Goal: Task Accomplishment & Management: Manage account settings

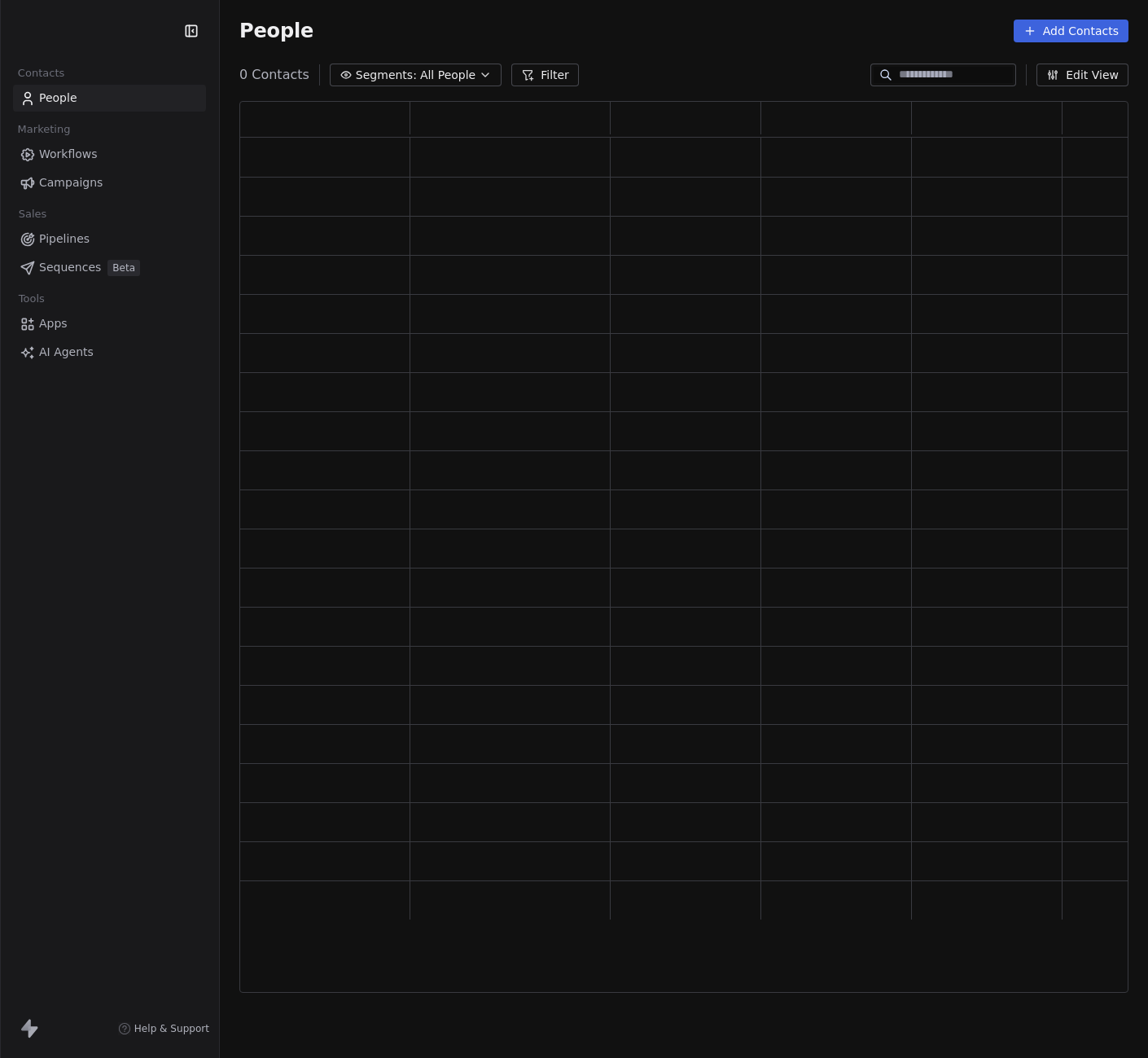
scroll to position [880, 877]
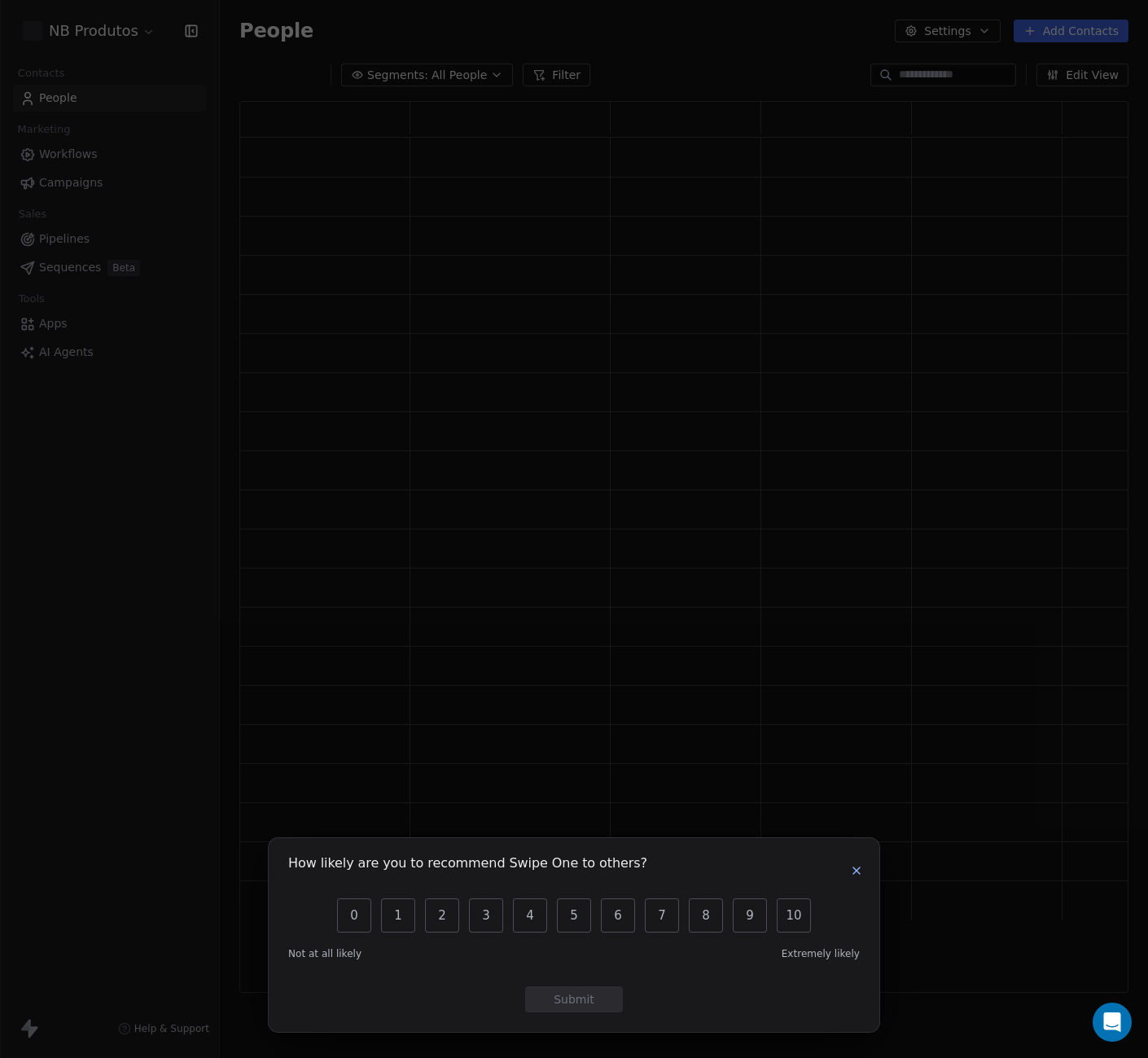
click at [864, 862] on button "button" at bounding box center [856, 871] width 20 height 20
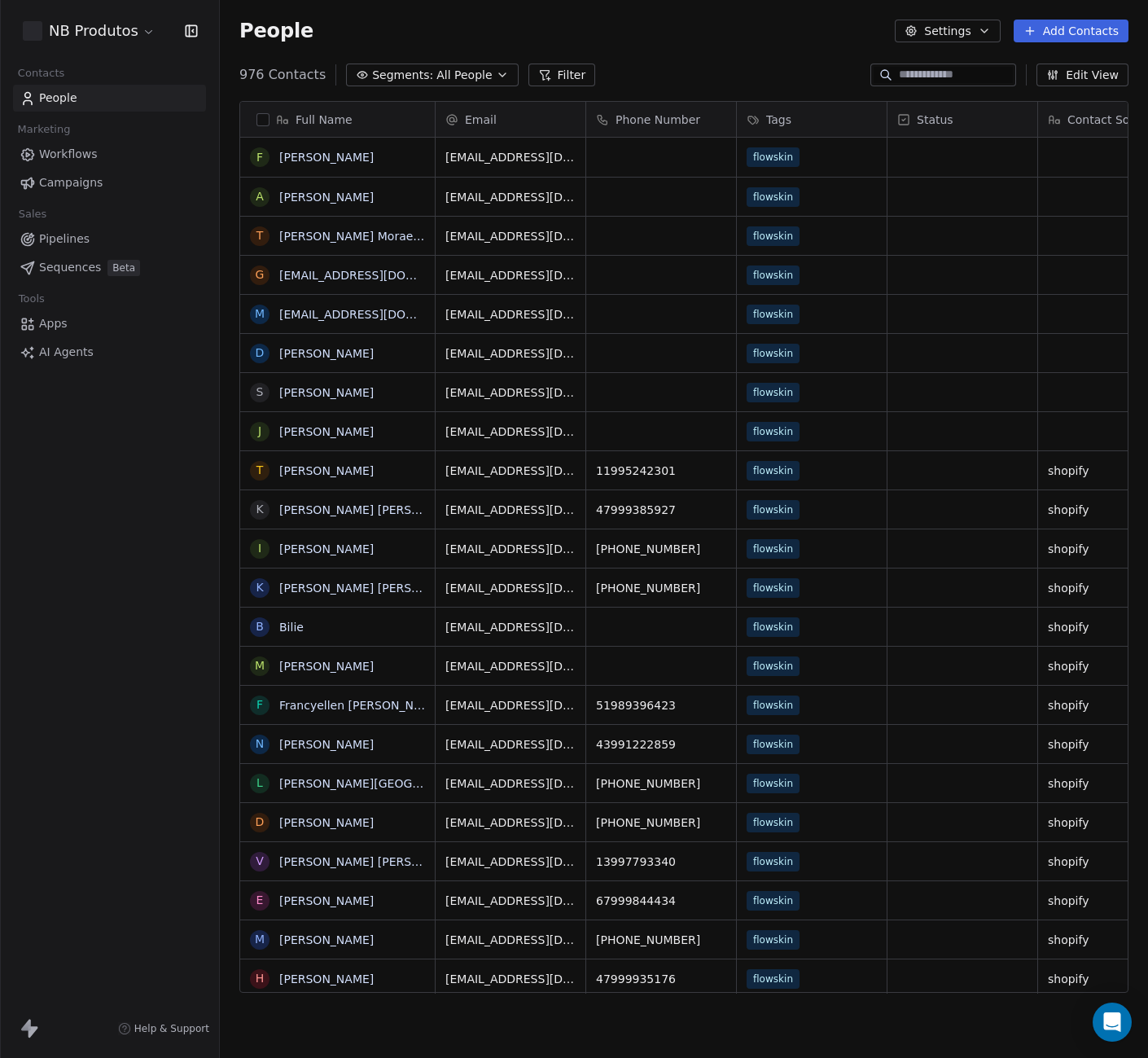
scroll to position [919, 916]
click at [96, 34] on html "NB Produtos Contacts People Marketing Workflows Campaigns Sales Pipelines Seque…" at bounding box center [574, 529] width 1148 height 1058
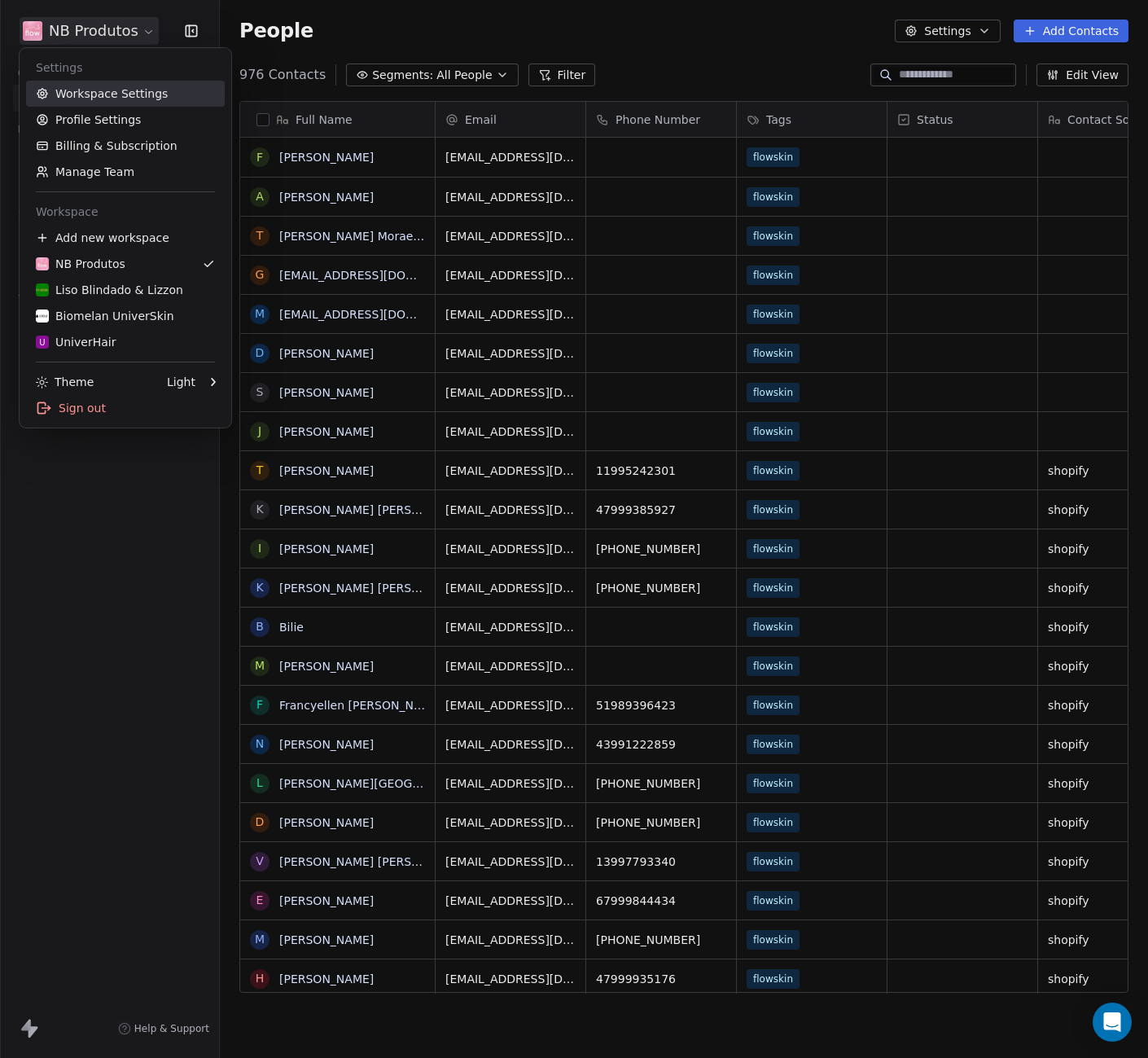
click at [100, 97] on link "Workspace Settings" at bounding box center [125, 94] width 199 height 26
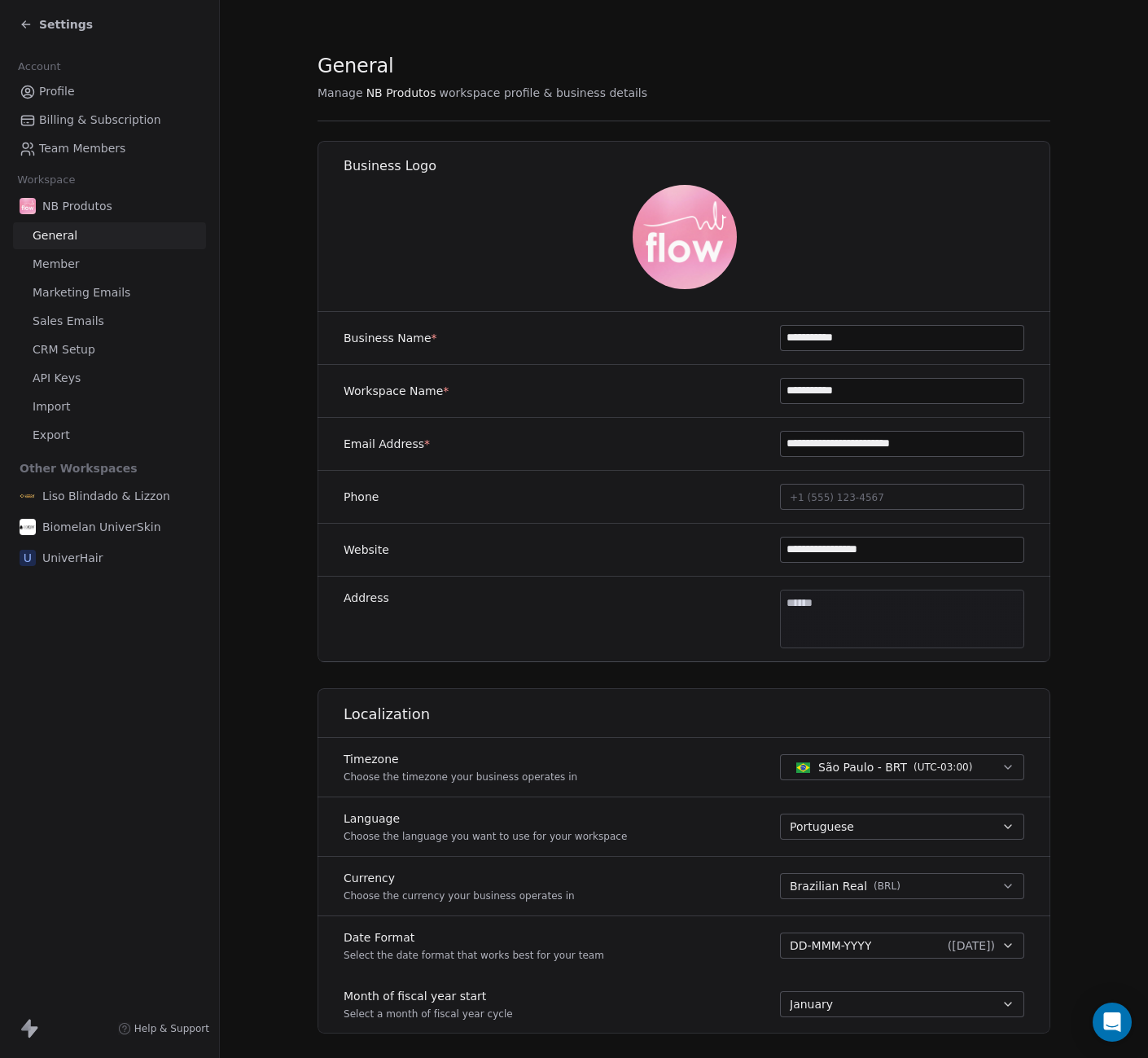
click at [56, 270] on span "Member" at bounding box center [56, 264] width 47 height 17
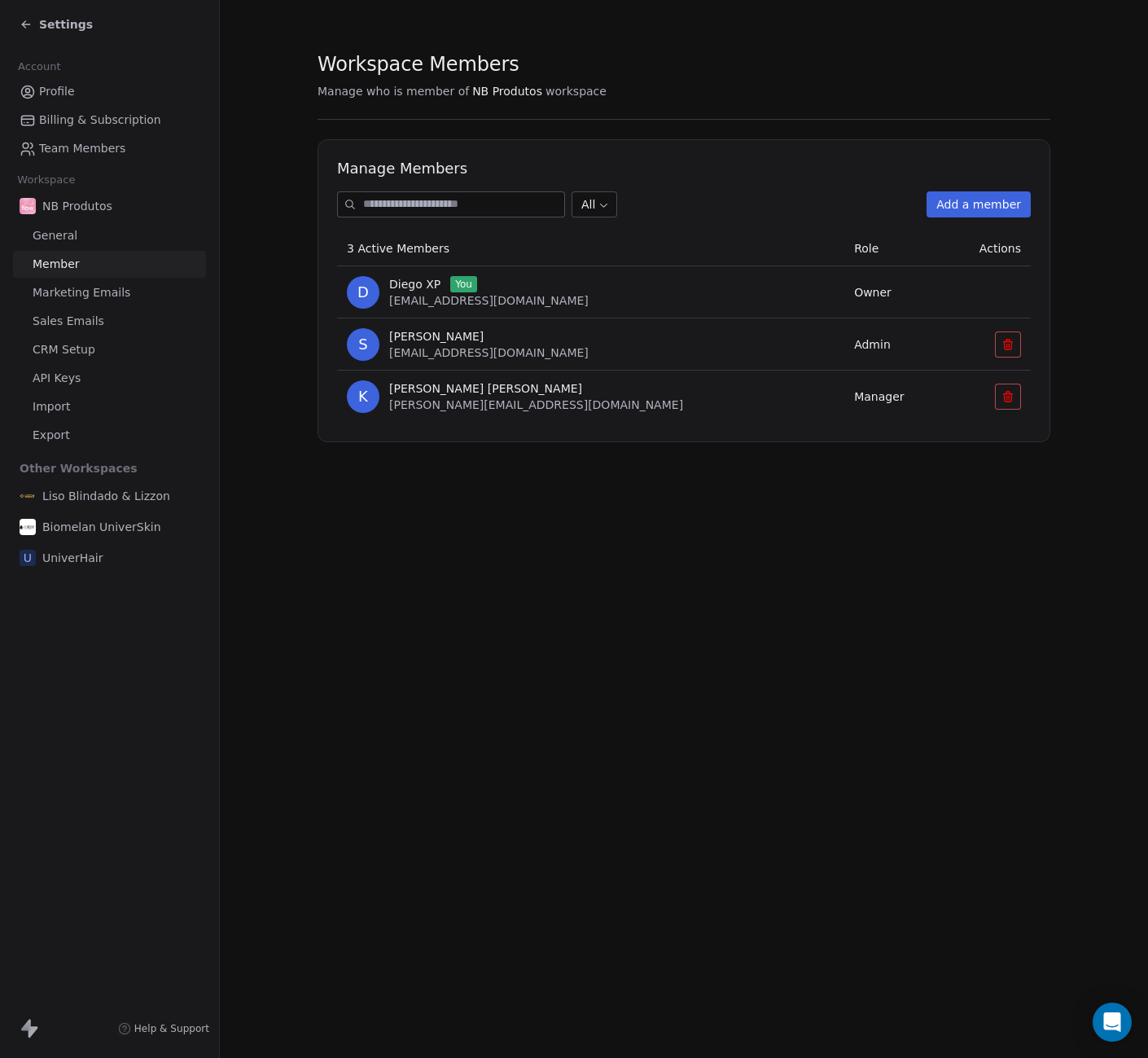
click at [66, 241] on span "General" at bounding box center [55, 236] width 45 height 17
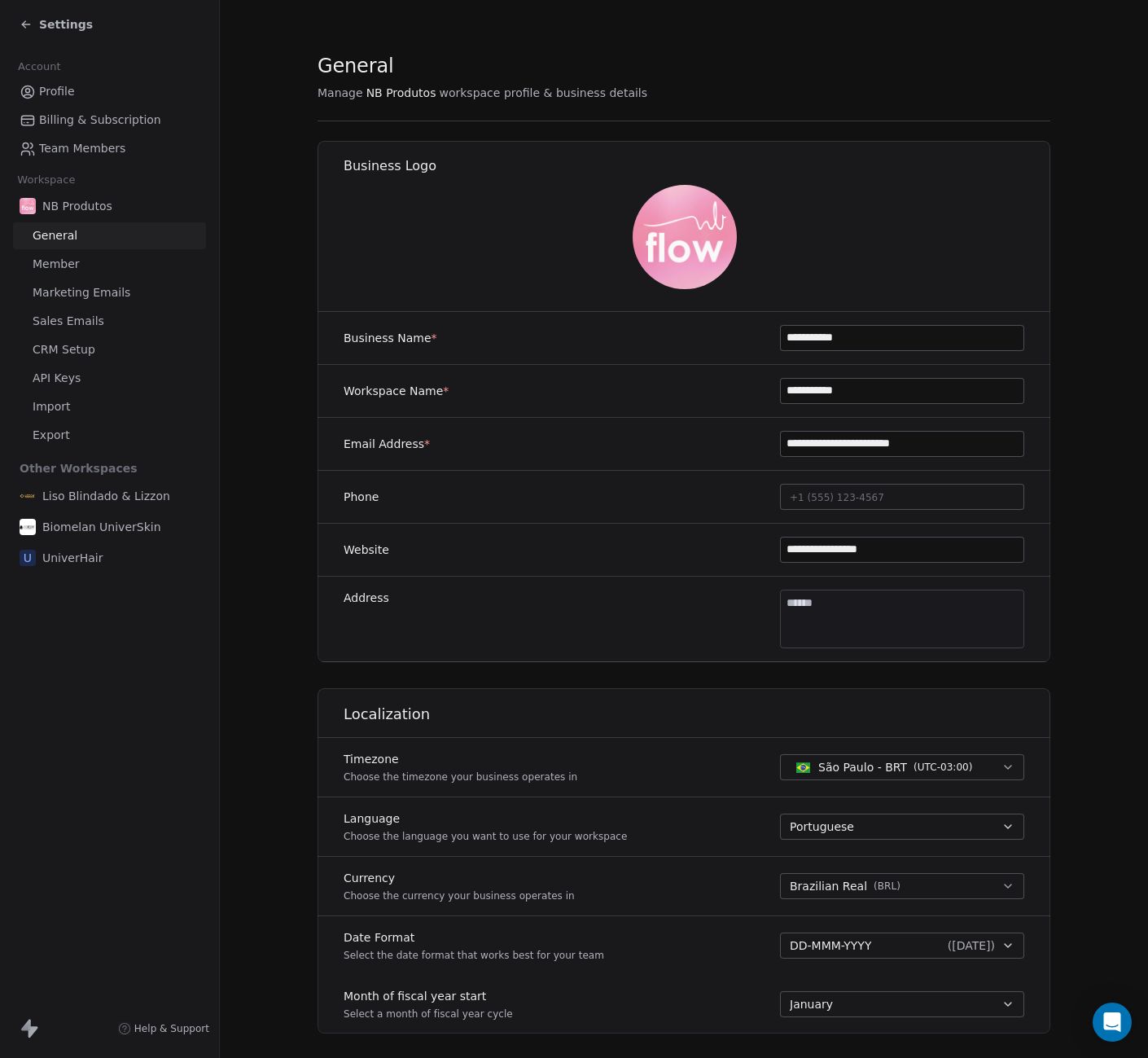
click at [679, 227] on img at bounding box center [685, 237] width 104 height 104
click at [32, 22] on icon at bounding box center [26, 24] width 13 height 13
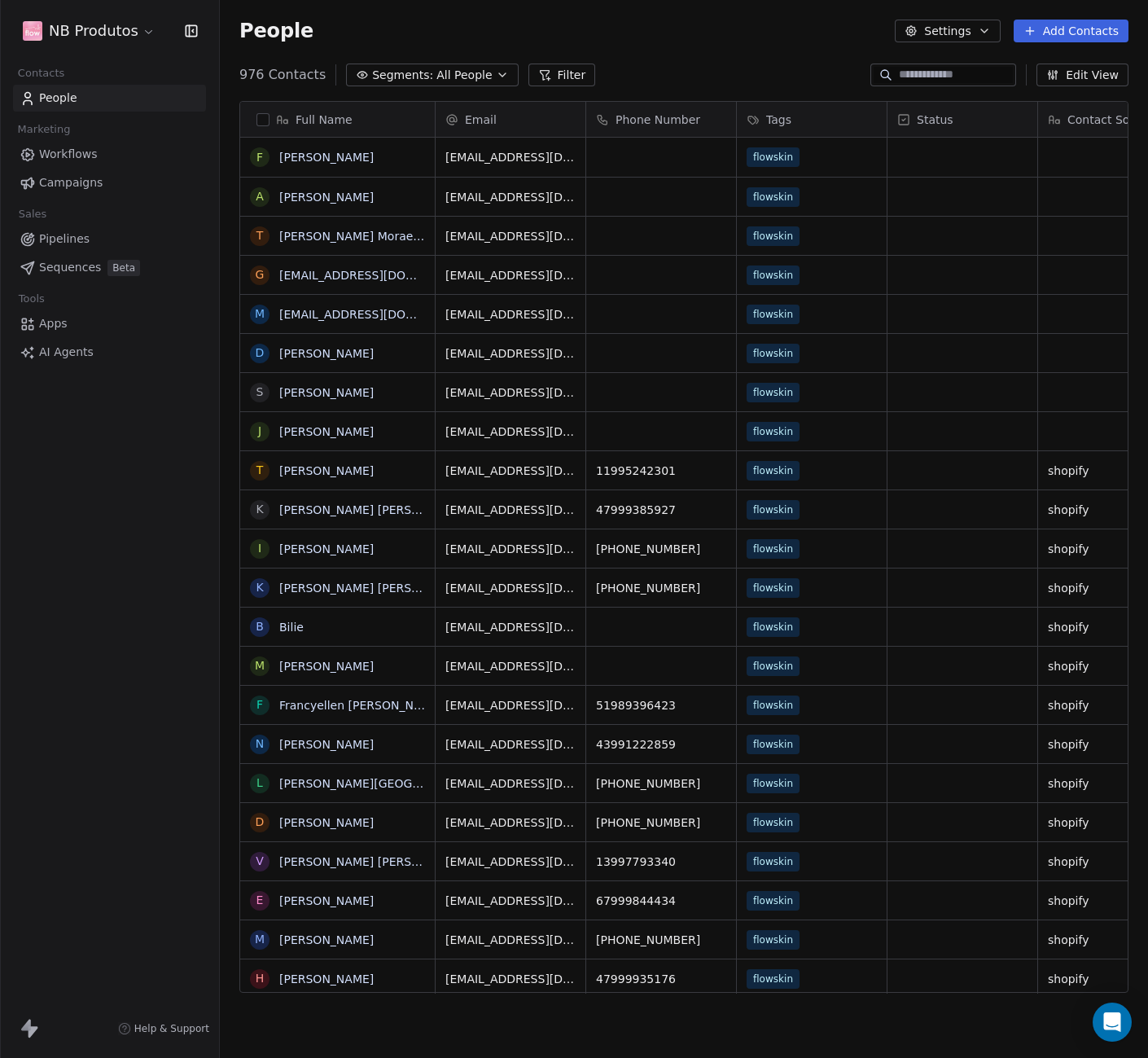
scroll to position [919, 916]
click at [496, 72] on icon "button" at bounding box center [502, 74] width 13 height 13
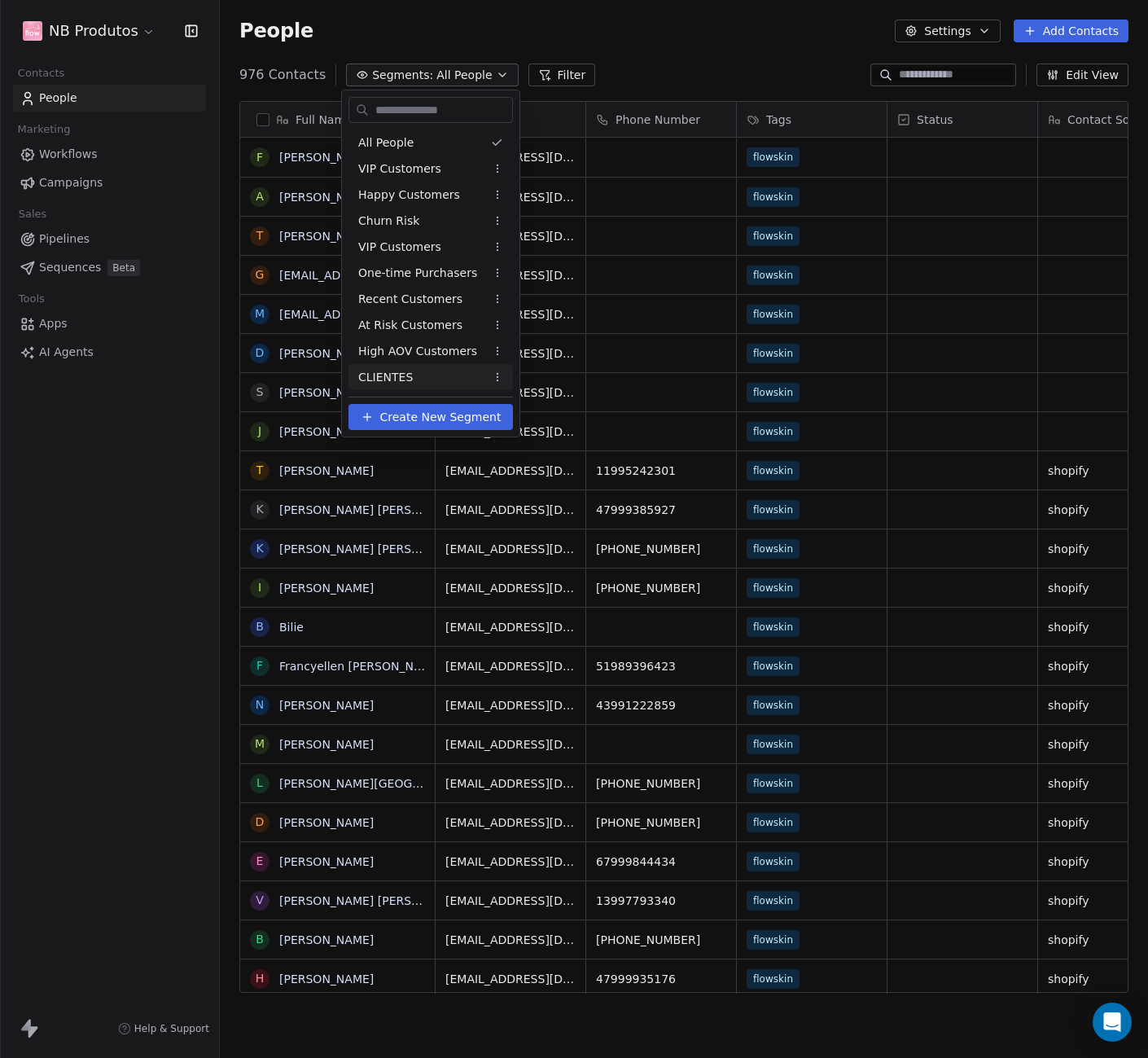
click at [460, 409] on span "Create New Segment" at bounding box center [441, 418] width 121 height 17
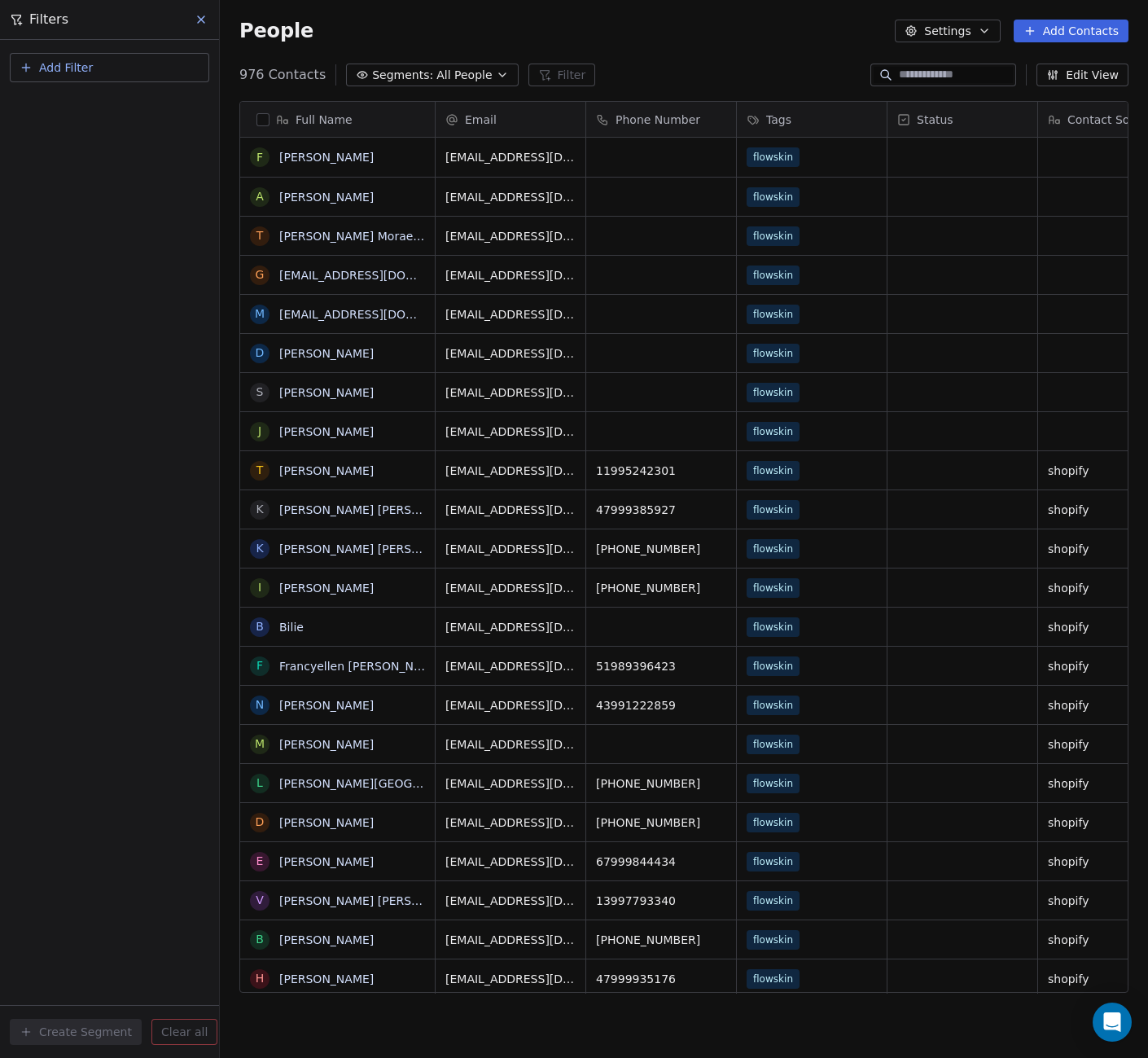
click at [70, 73] on span "Add Filter" at bounding box center [65, 68] width 53 height 17
click at [96, 109] on span "Contact properties" at bounding box center [79, 106] width 106 height 17
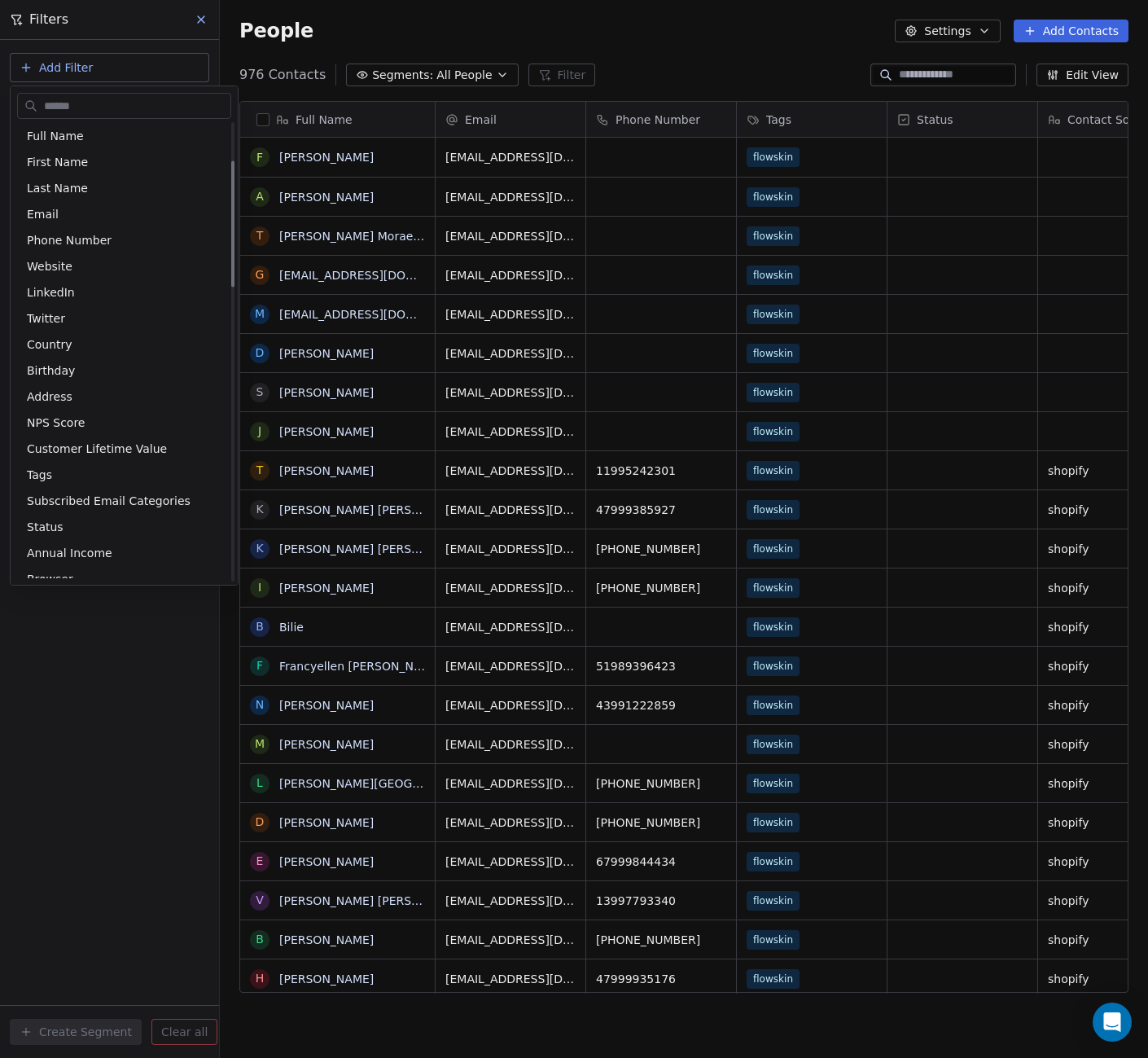
scroll to position [0, 0]
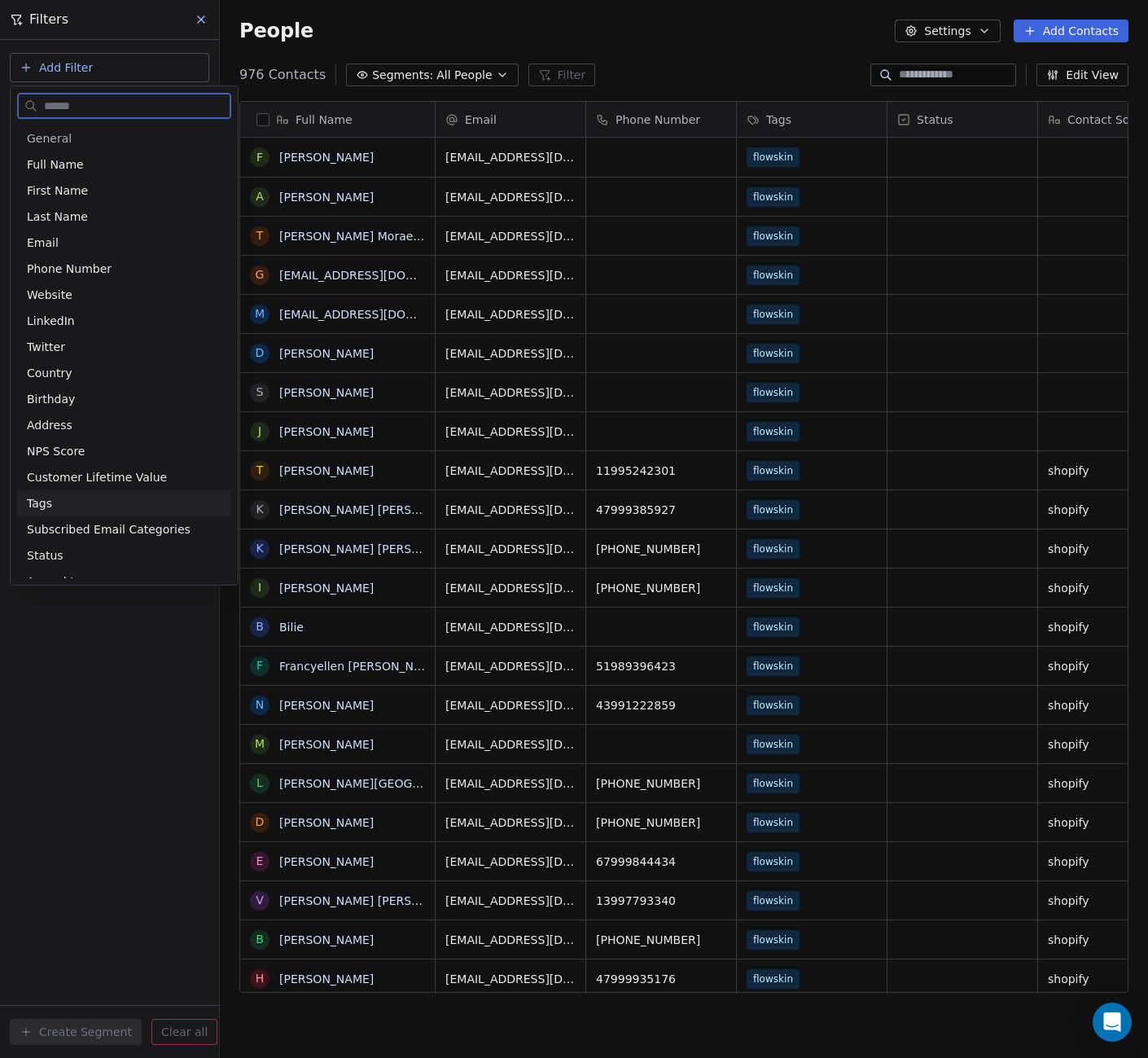
click at [99, 505] on div "Tags" at bounding box center [124, 503] width 195 height 16
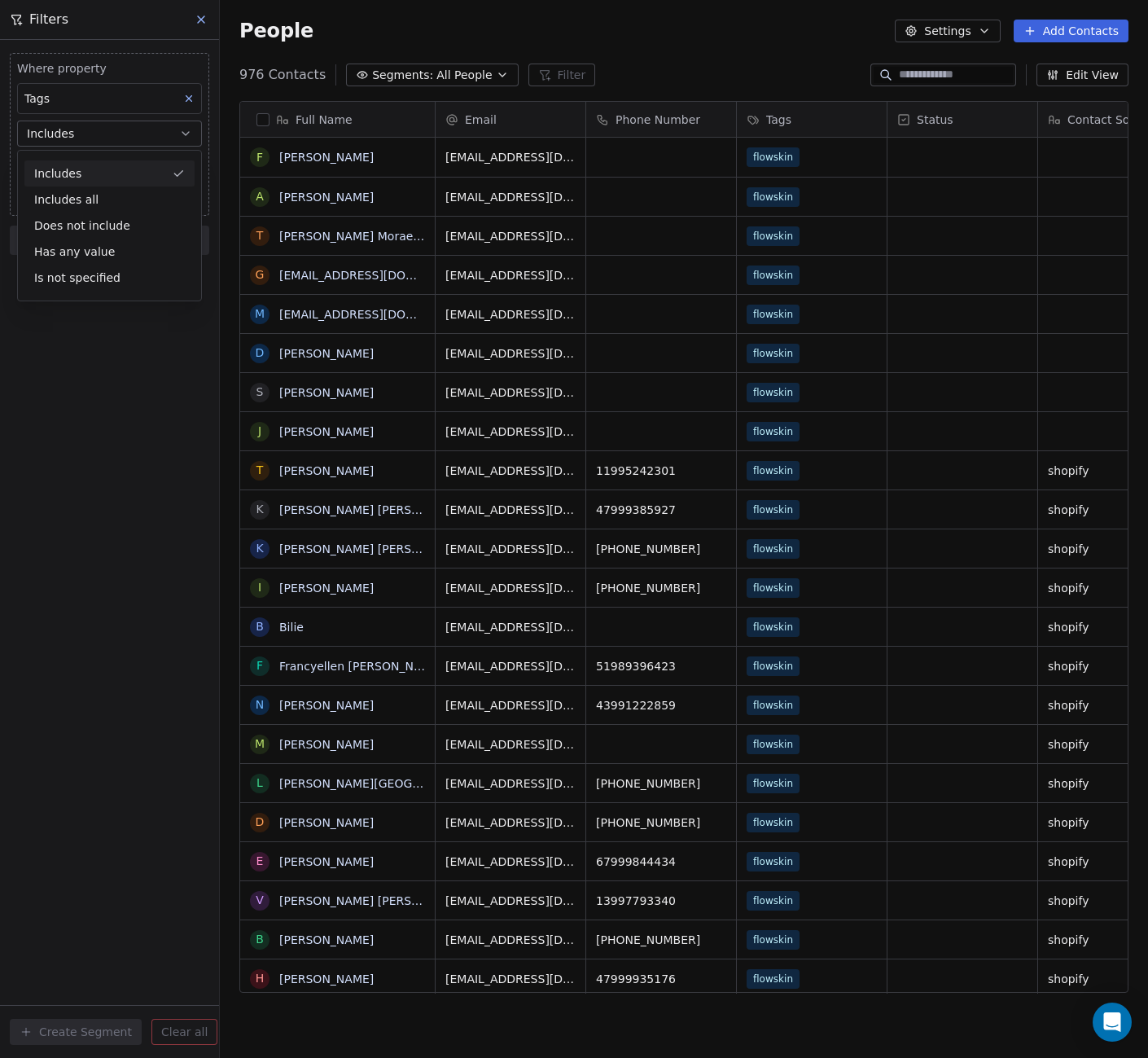
click at [981, 29] on icon "button" at bounding box center [984, 30] width 13 height 13
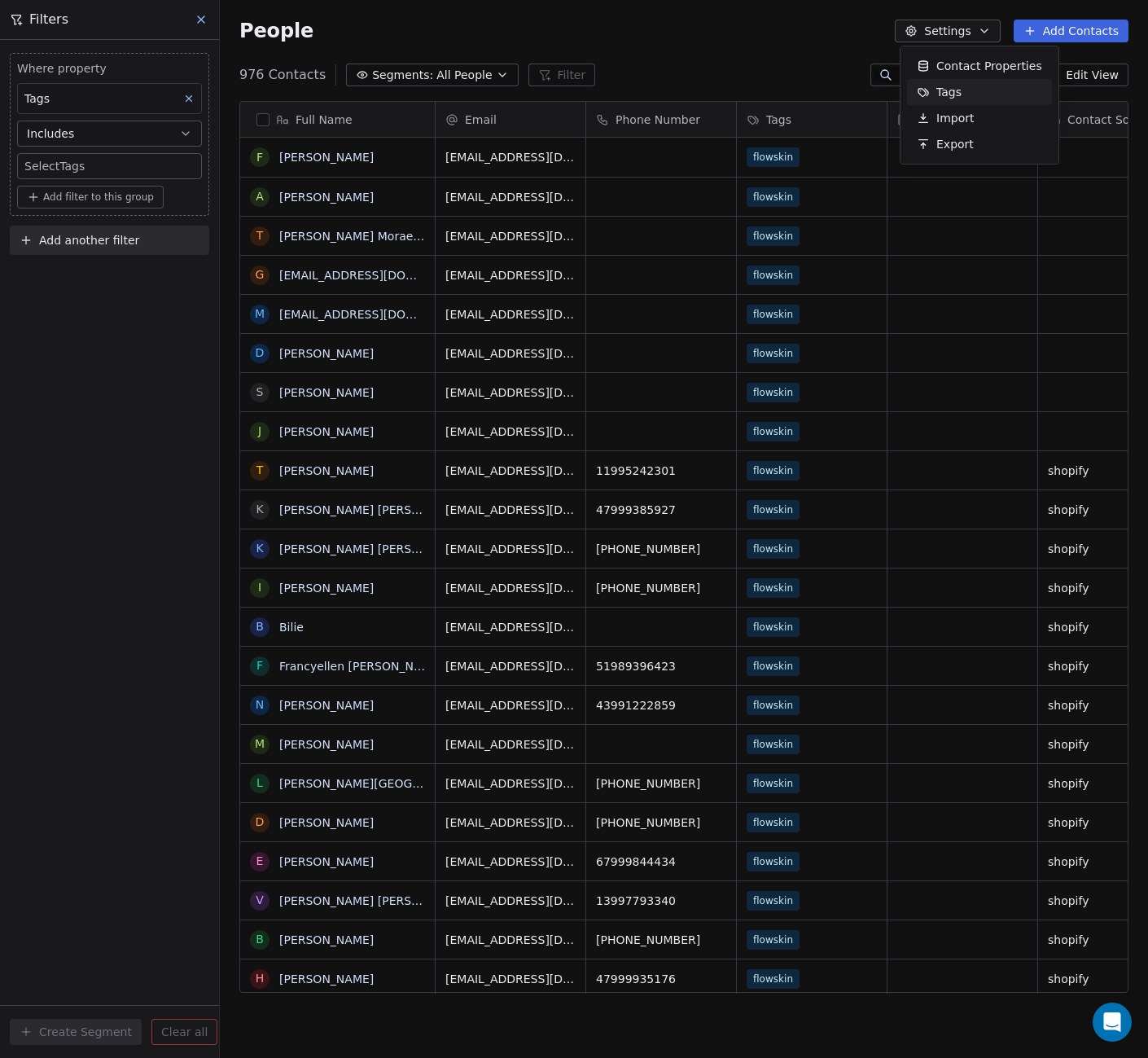
click at [977, 99] on div "Contact Properties Tags Import Export" at bounding box center [979, 104] width 145 height 104
click at [977, 99] on div "Tags" at bounding box center [979, 92] width 145 height 26
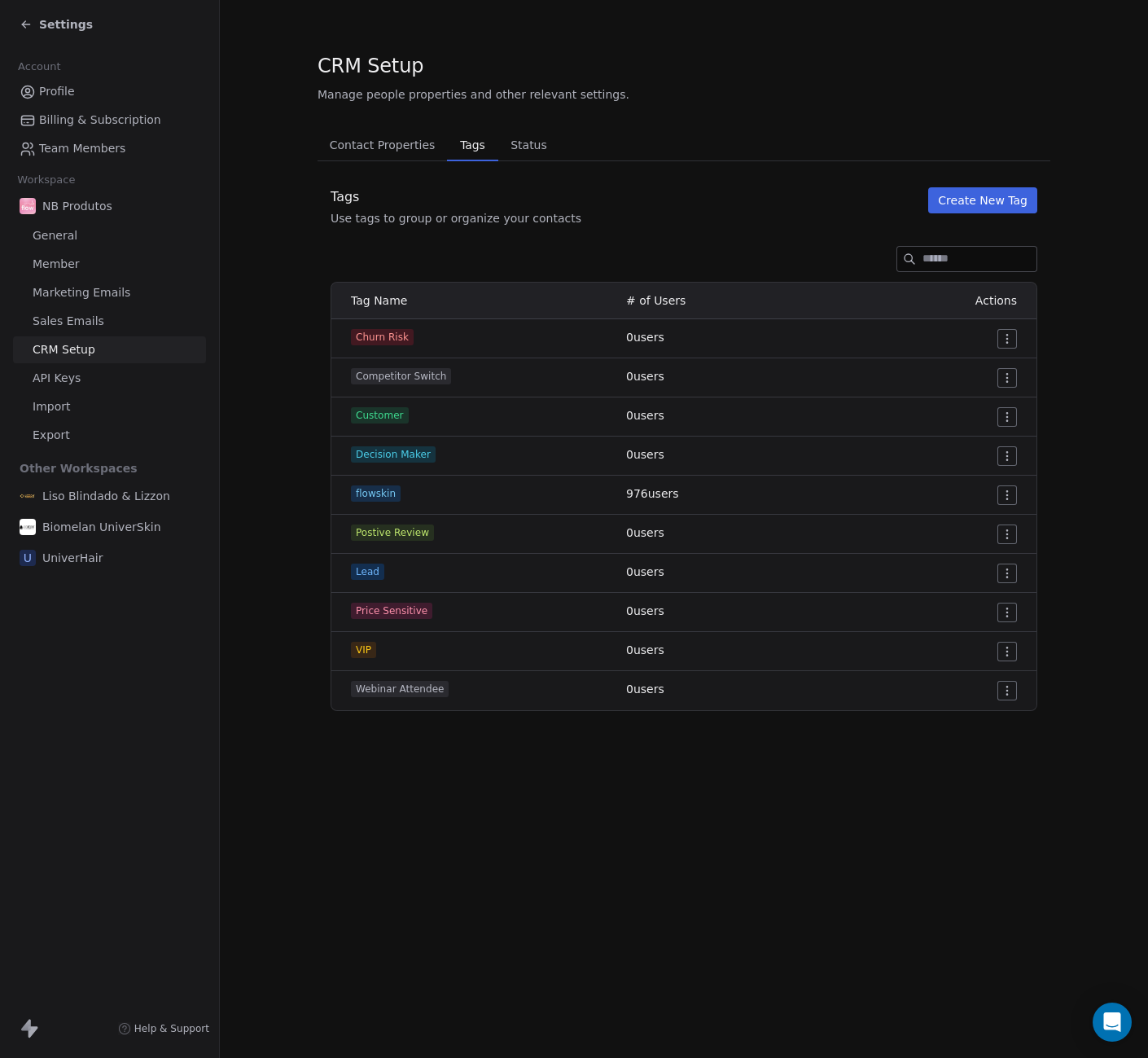
click at [981, 201] on button "Create New Tag" at bounding box center [983, 200] width 109 height 26
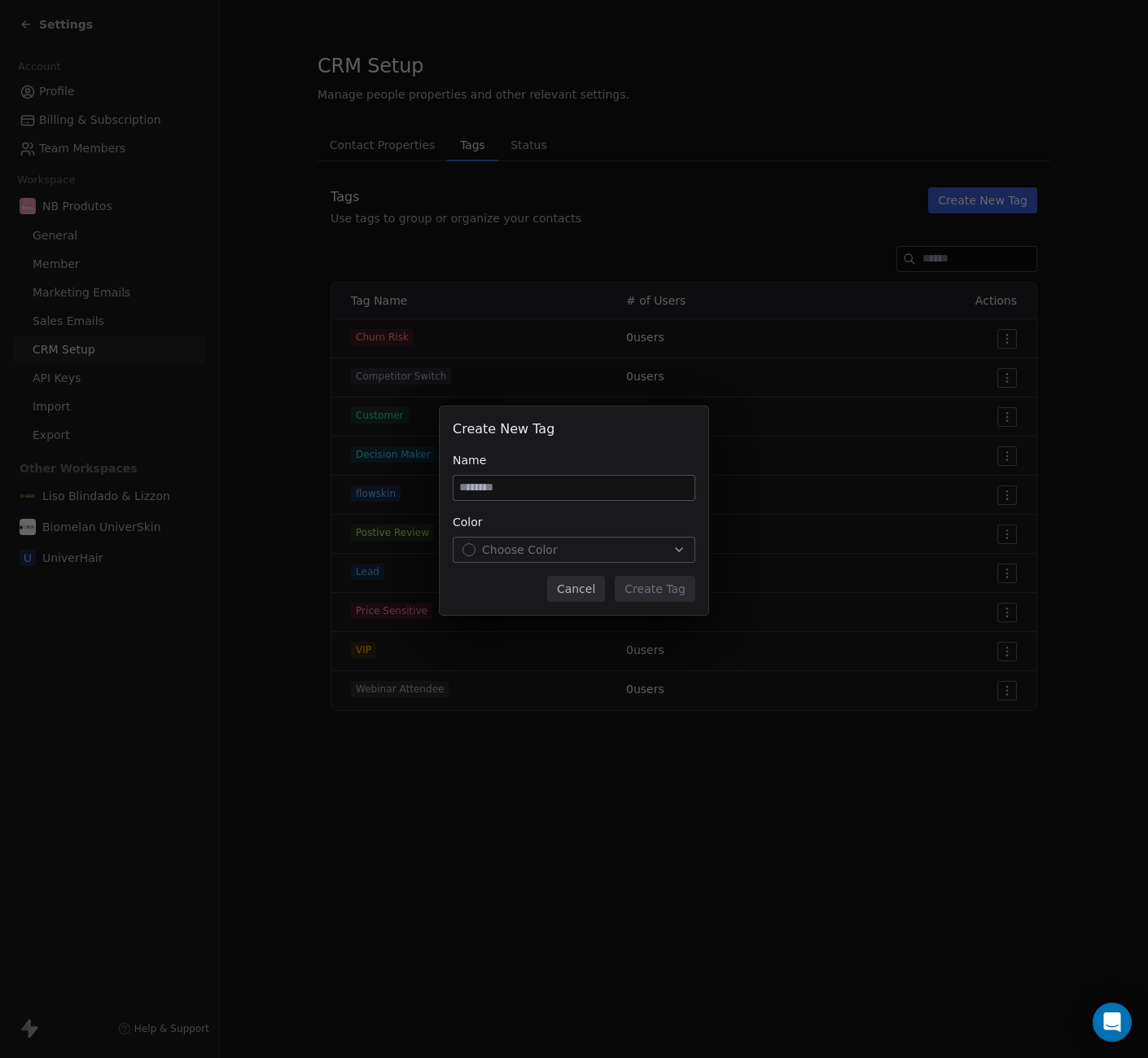
click at [530, 488] on input at bounding box center [574, 488] width 241 height 24
type input "*"
type input "**********"
click at [599, 559] on button "Choose Color" at bounding box center [574, 550] width 243 height 26
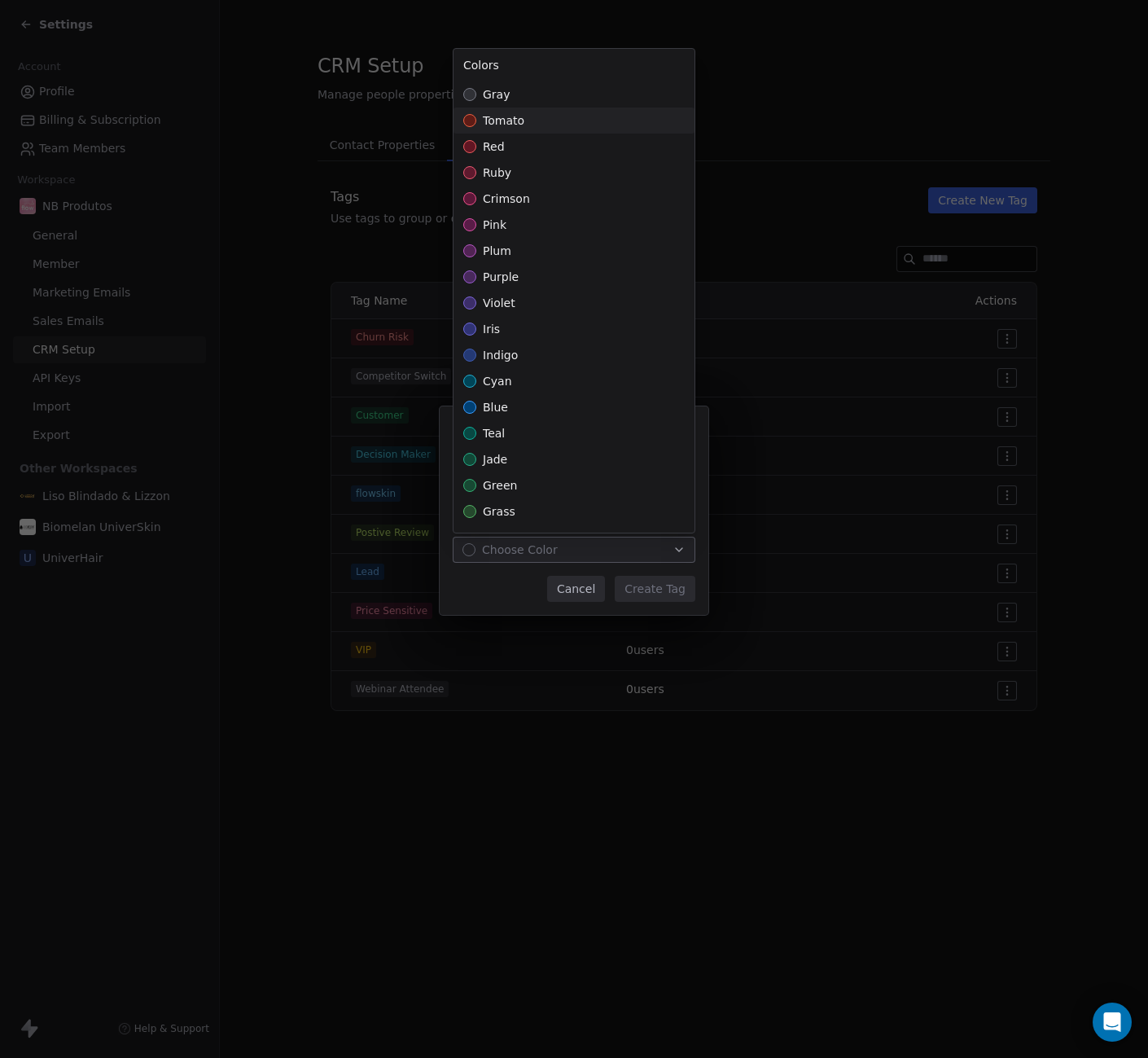
click at [547, 115] on div "tomato" at bounding box center [574, 121] width 241 height 26
click at [673, 594] on div "**********" at bounding box center [574, 530] width 1148 height 298
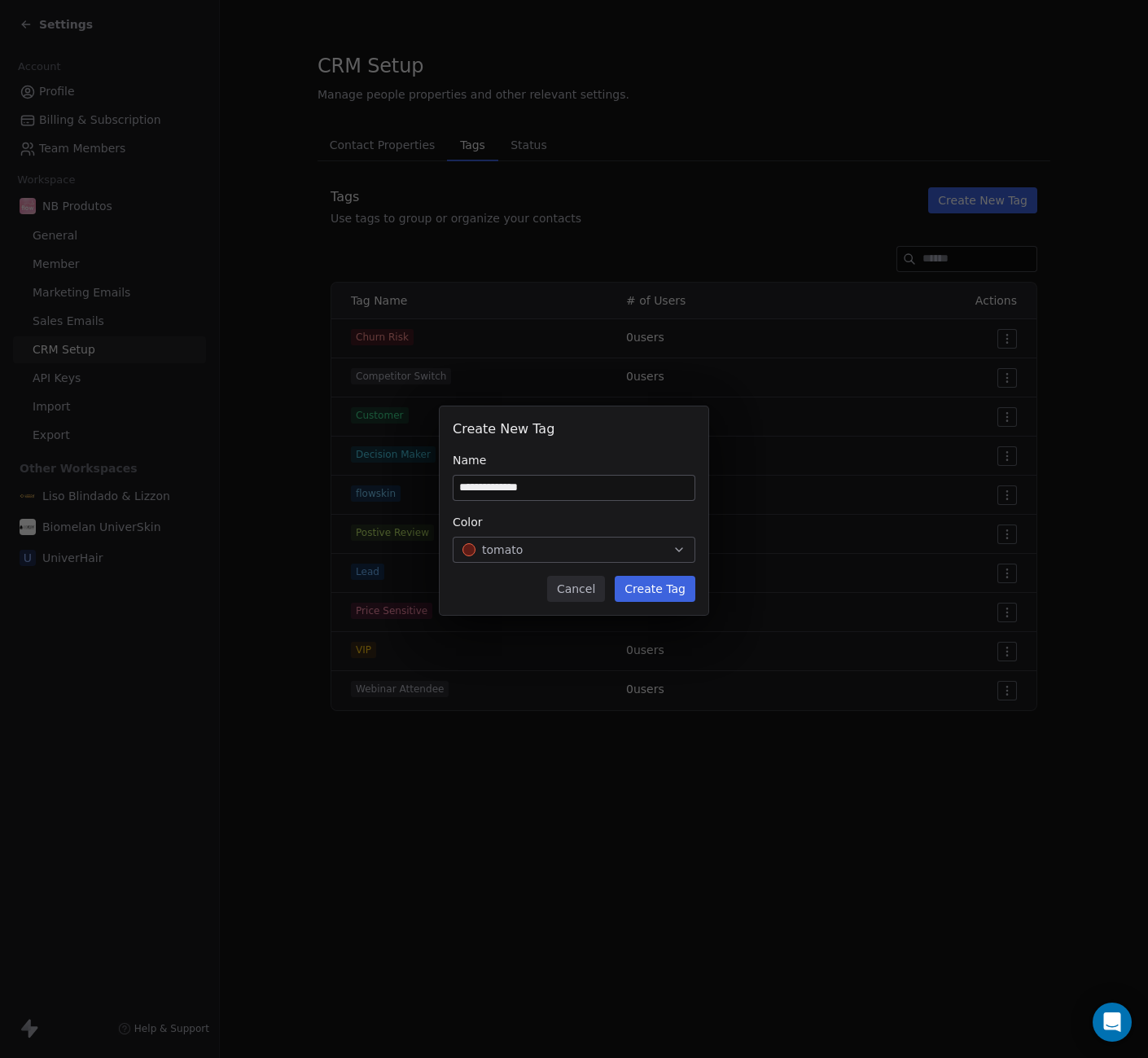
click at [659, 591] on button "Create Tag" at bounding box center [655, 589] width 81 height 26
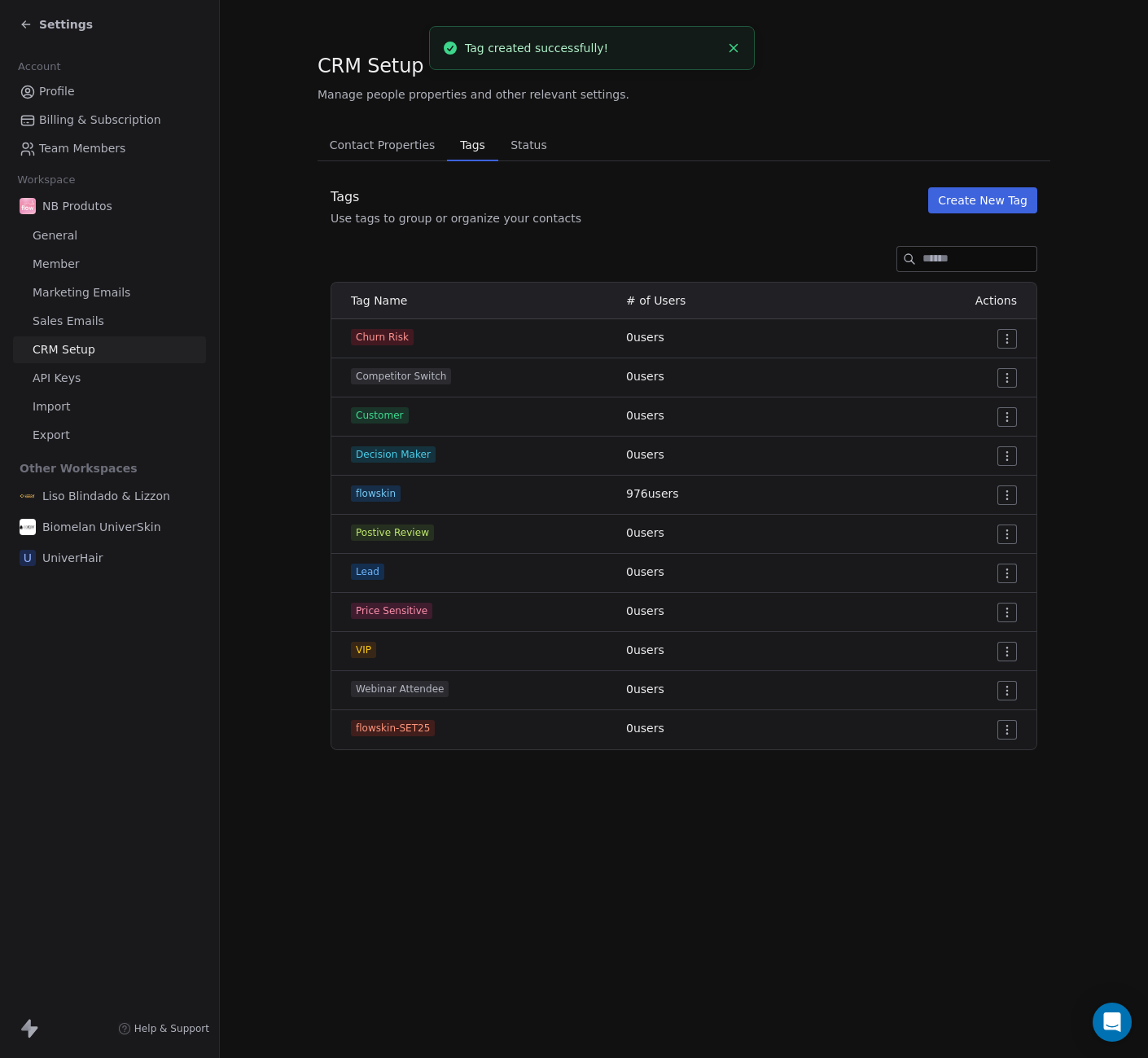
click at [408, 731] on span "flowskin-SET25" at bounding box center [393, 728] width 84 height 16
click at [408, 731] on span "Webinar Attendee" at bounding box center [400, 728] width 97 height 16
click at [742, 186] on div "Contact Properties Contact Properties Tags Tags Status Status Tags Use tags to …" at bounding box center [684, 439] width 733 height 622
click at [966, 196] on button "Create New Tag" at bounding box center [983, 200] width 109 height 26
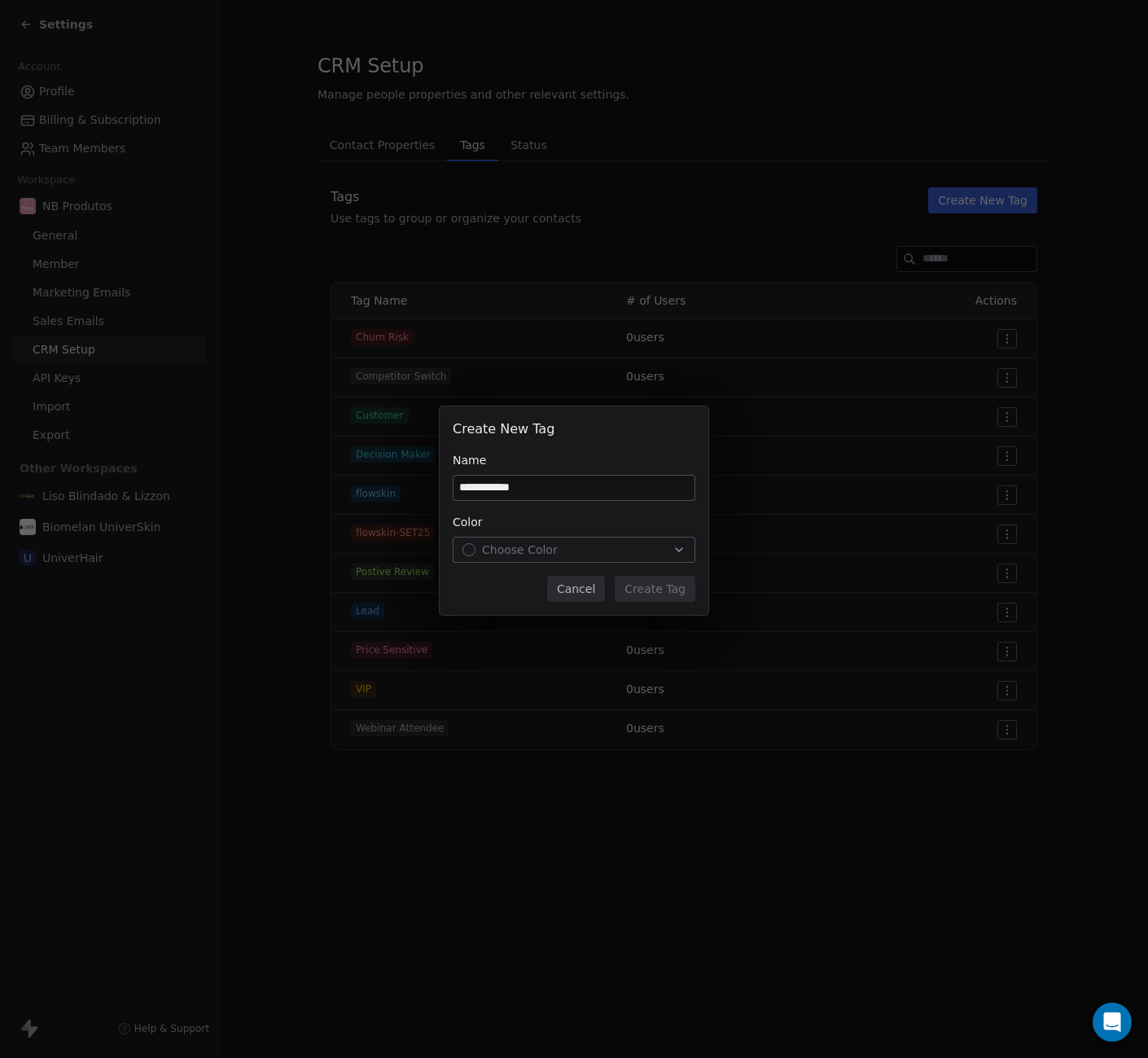
type input "**********"
click at [617, 554] on div "Choose Color" at bounding box center [574, 550] width 223 height 16
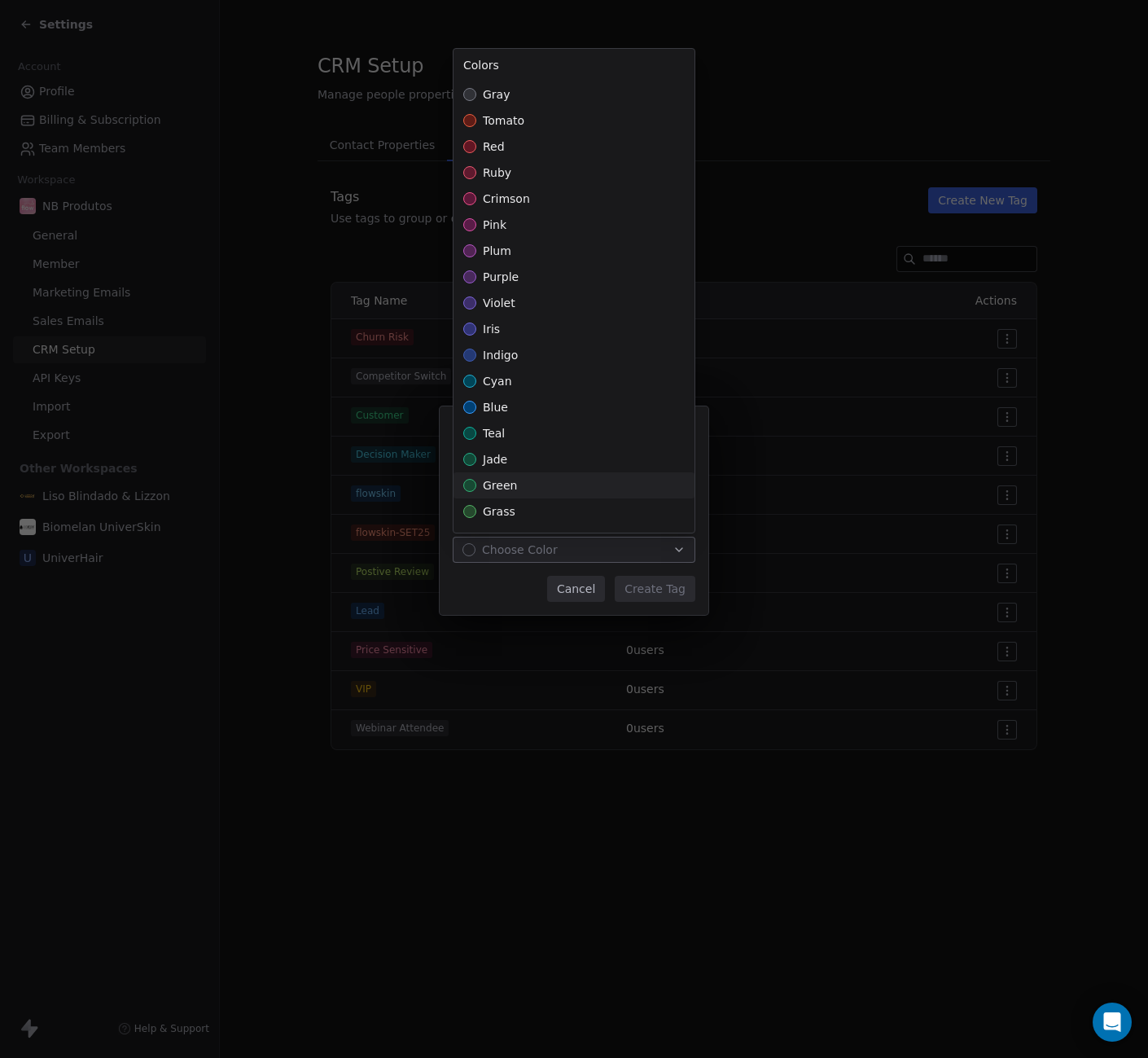
click at [562, 495] on div "green" at bounding box center [574, 485] width 241 height 26
click at [495, 594] on div "**********" at bounding box center [574, 530] width 1148 height 298
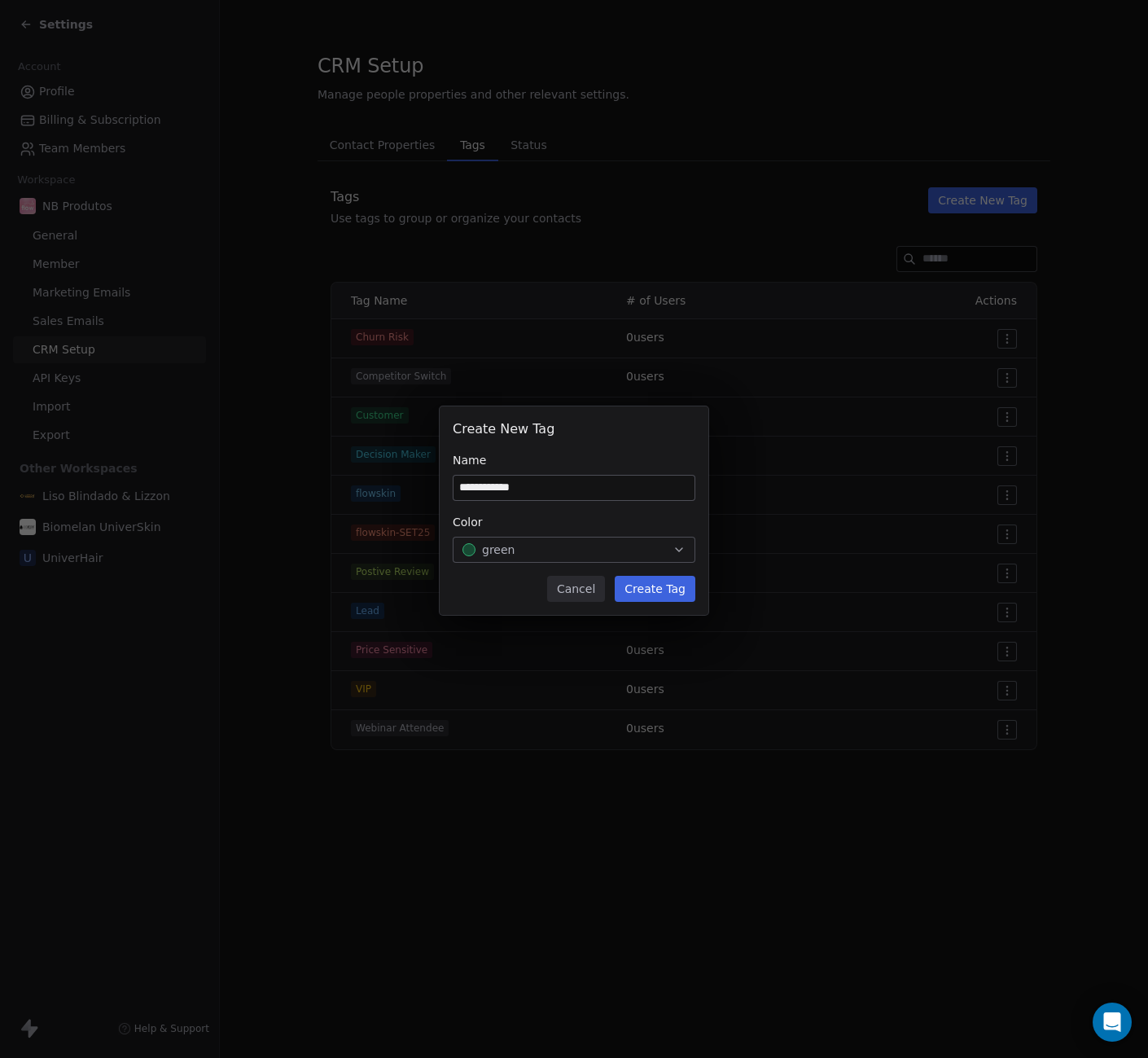
click at [645, 590] on button "Create Tag" at bounding box center [655, 589] width 81 height 26
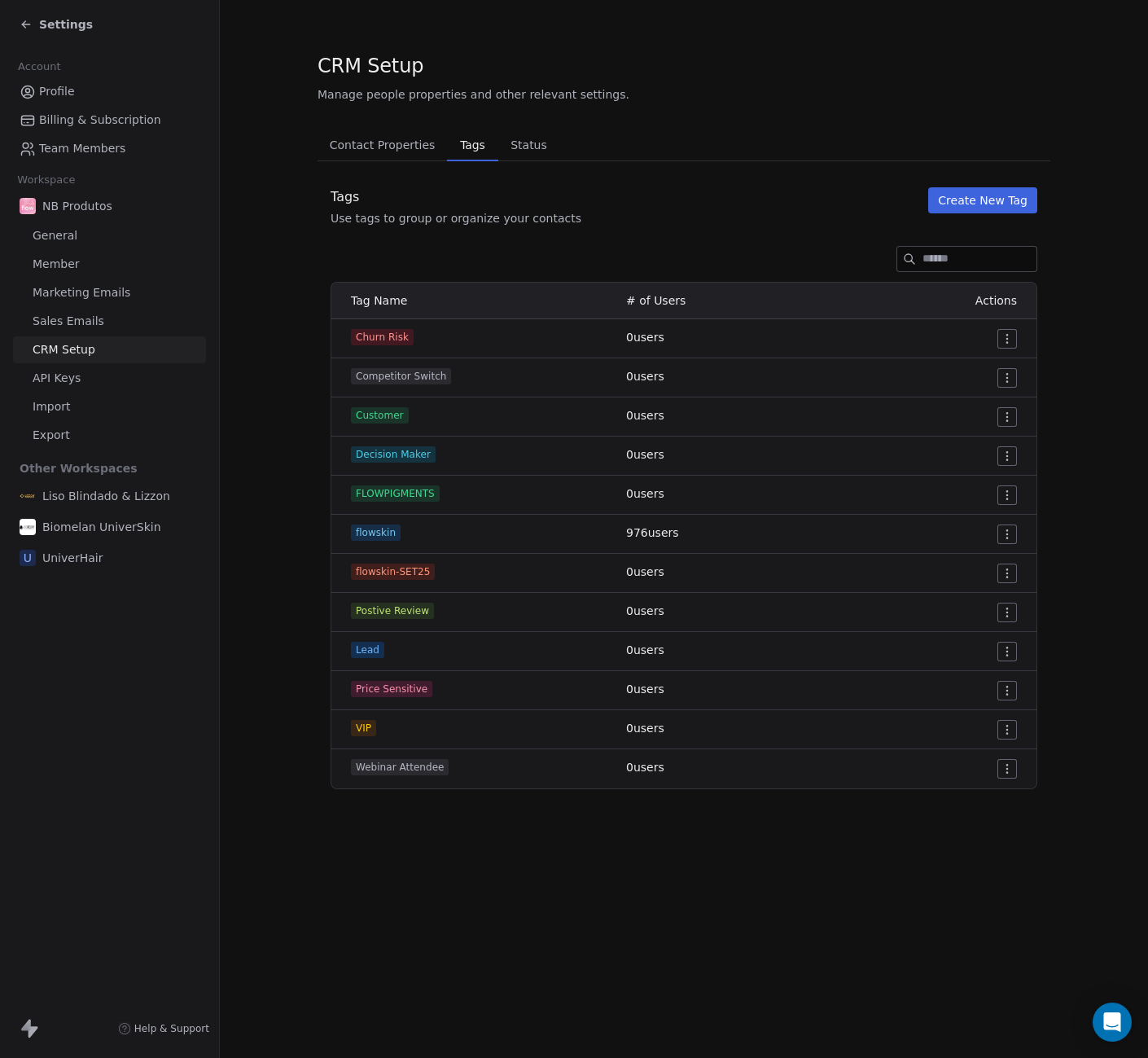
click at [28, 22] on icon at bounding box center [26, 24] width 13 height 13
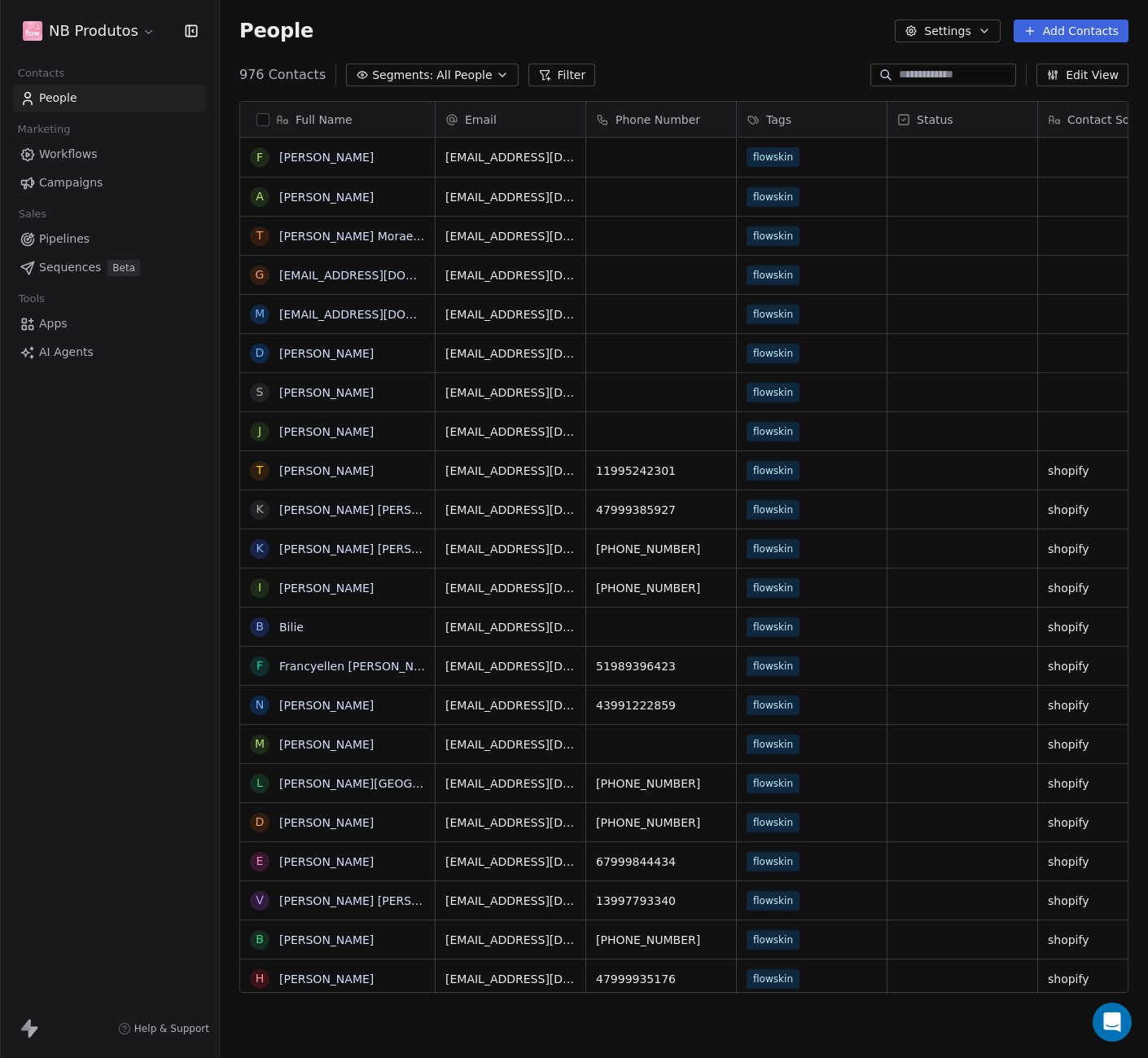
scroll to position [919, 916]
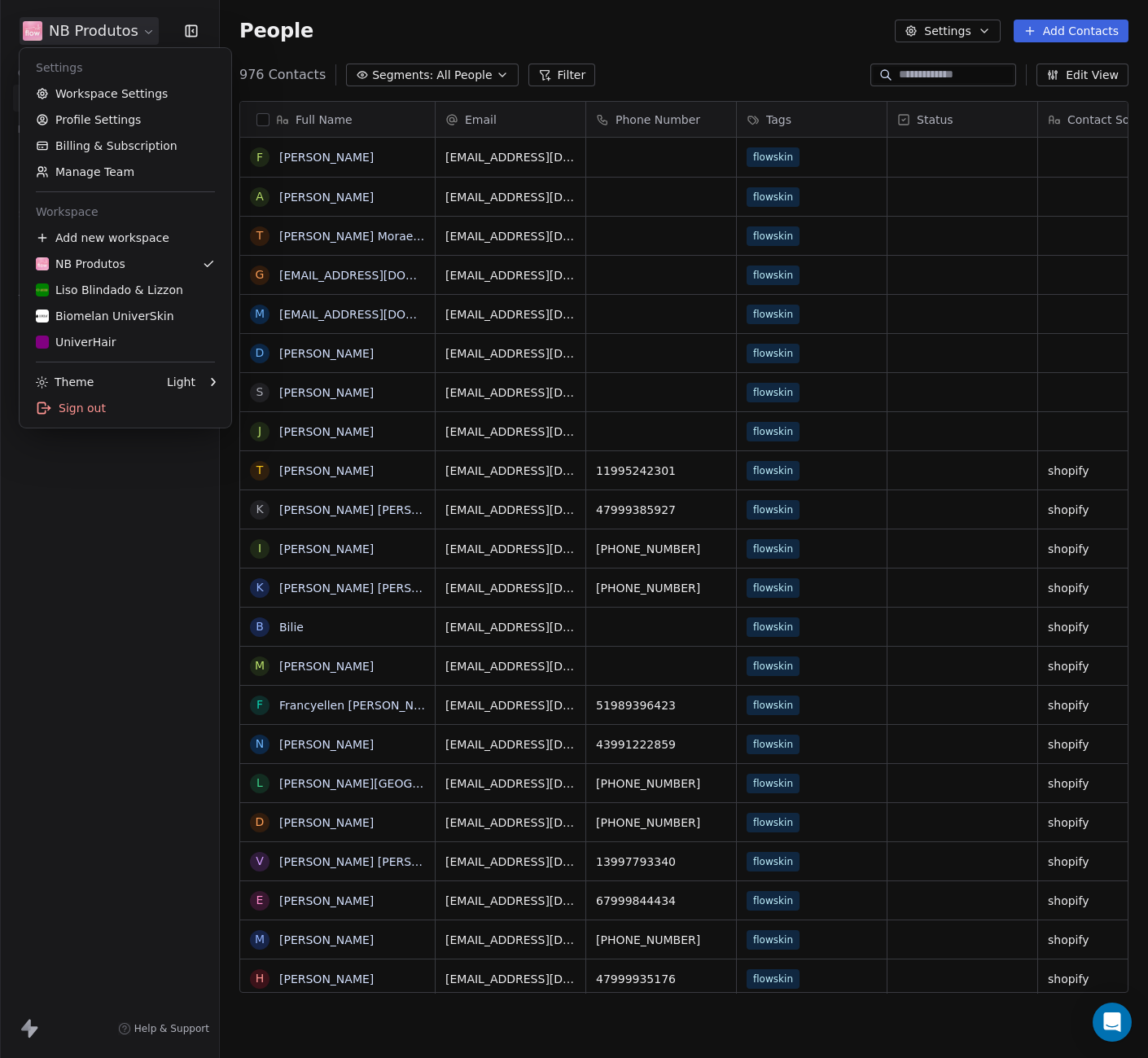
click at [69, 37] on html "NB Produtos Contacts People Marketing Workflows Campaigns Sales Pipelines Seque…" at bounding box center [574, 529] width 1148 height 1058
click at [91, 97] on link "Workspace Settings" at bounding box center [125, 94] width 199 height 26
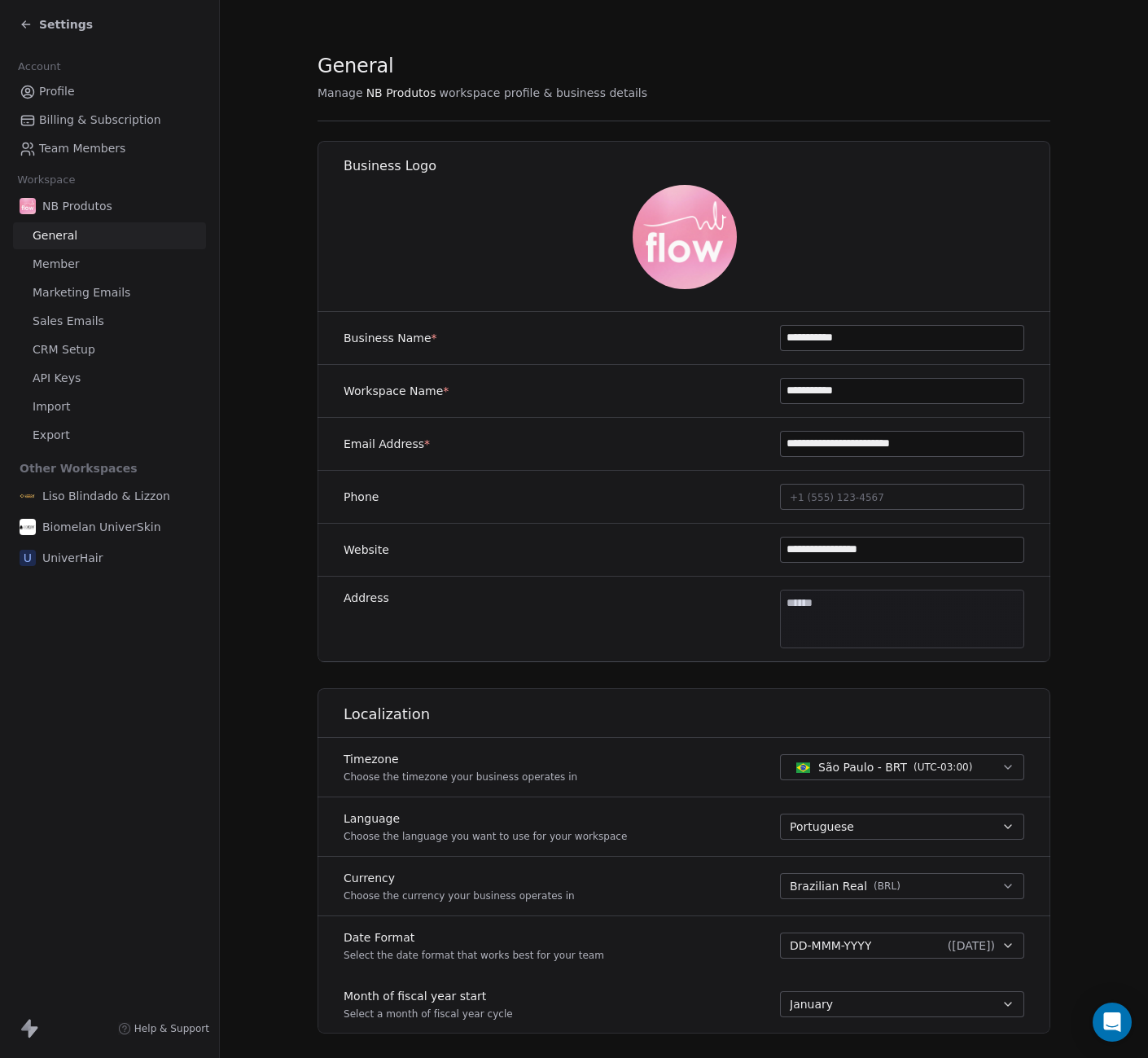
click at [686, 253] on img at bounding box center [685, 237] width 104 height 104
click at [8, 662] on div "Settings Account Profile Billing & Subscription Team Members Workspace NB Produ…" at bounding box center [109, 529] width 219 height 1058
click at [96, 662] on div "Settings Account Profile Billing & Subscription Team Members Workspace NB Produ…" at bounding box center [109, 529] width 219 height 1058
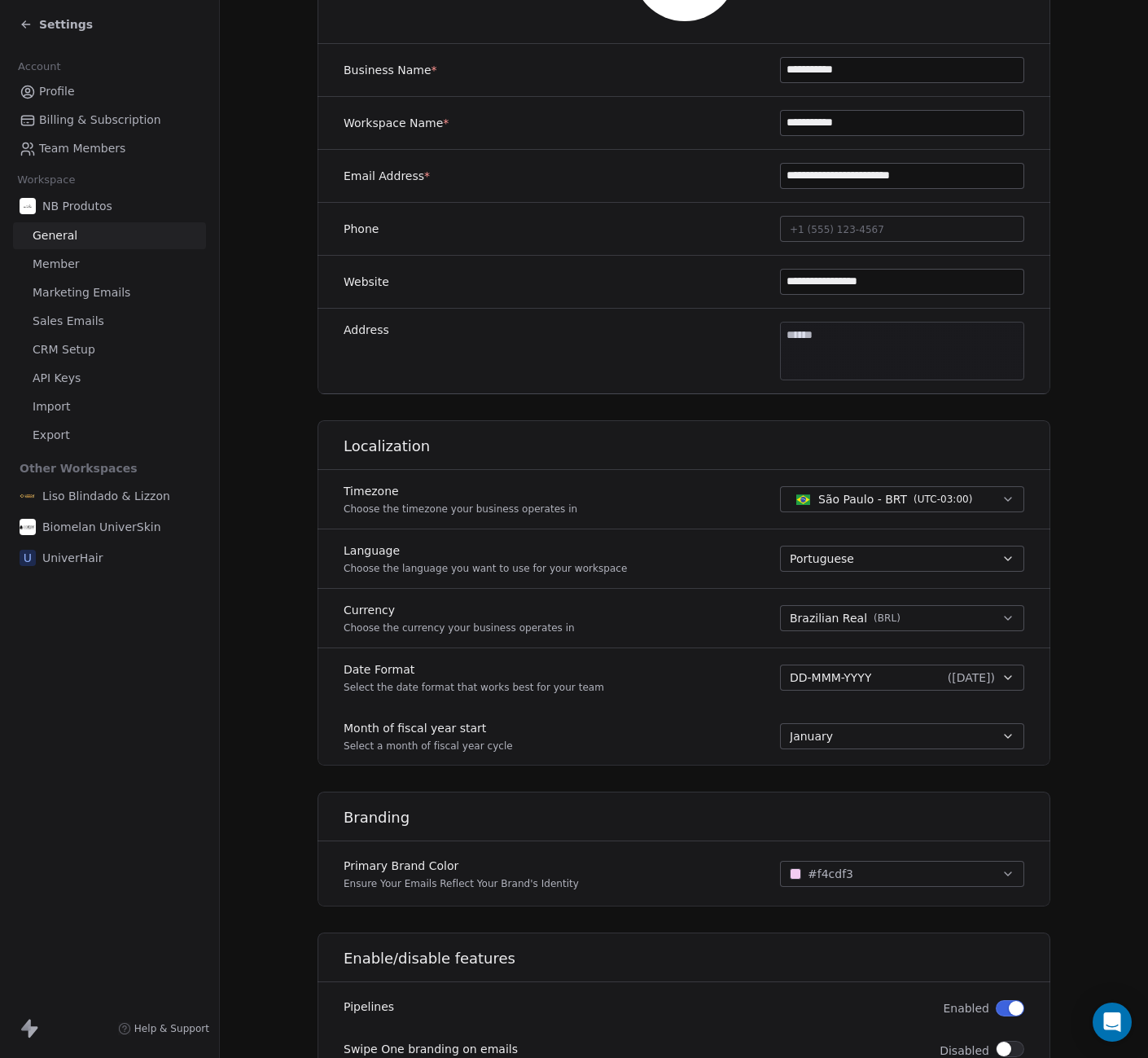
scroll to position [467, 0]
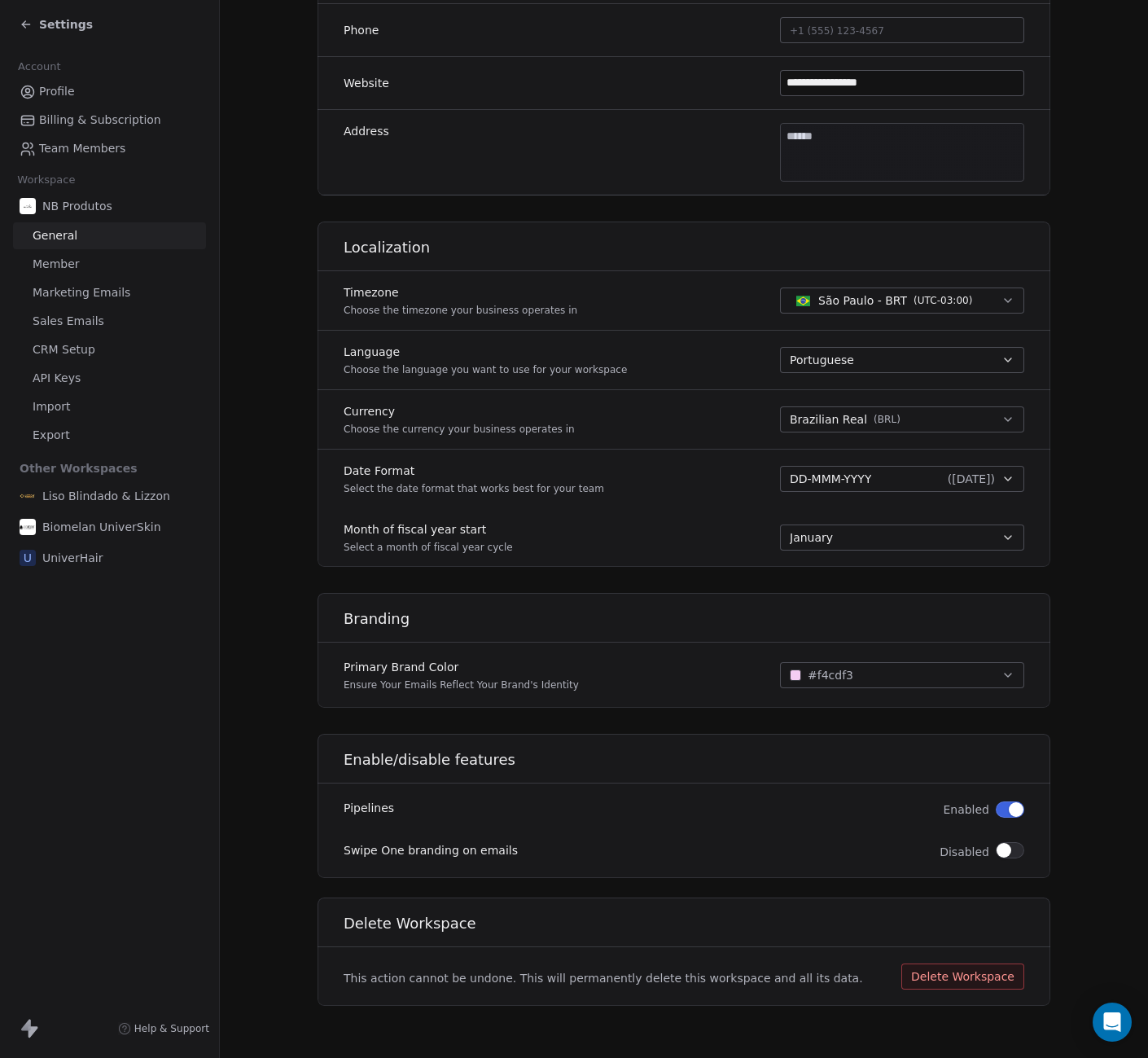
click at [85, 257] on link "Member" at bounding box center [109, 264] width 193 height 27
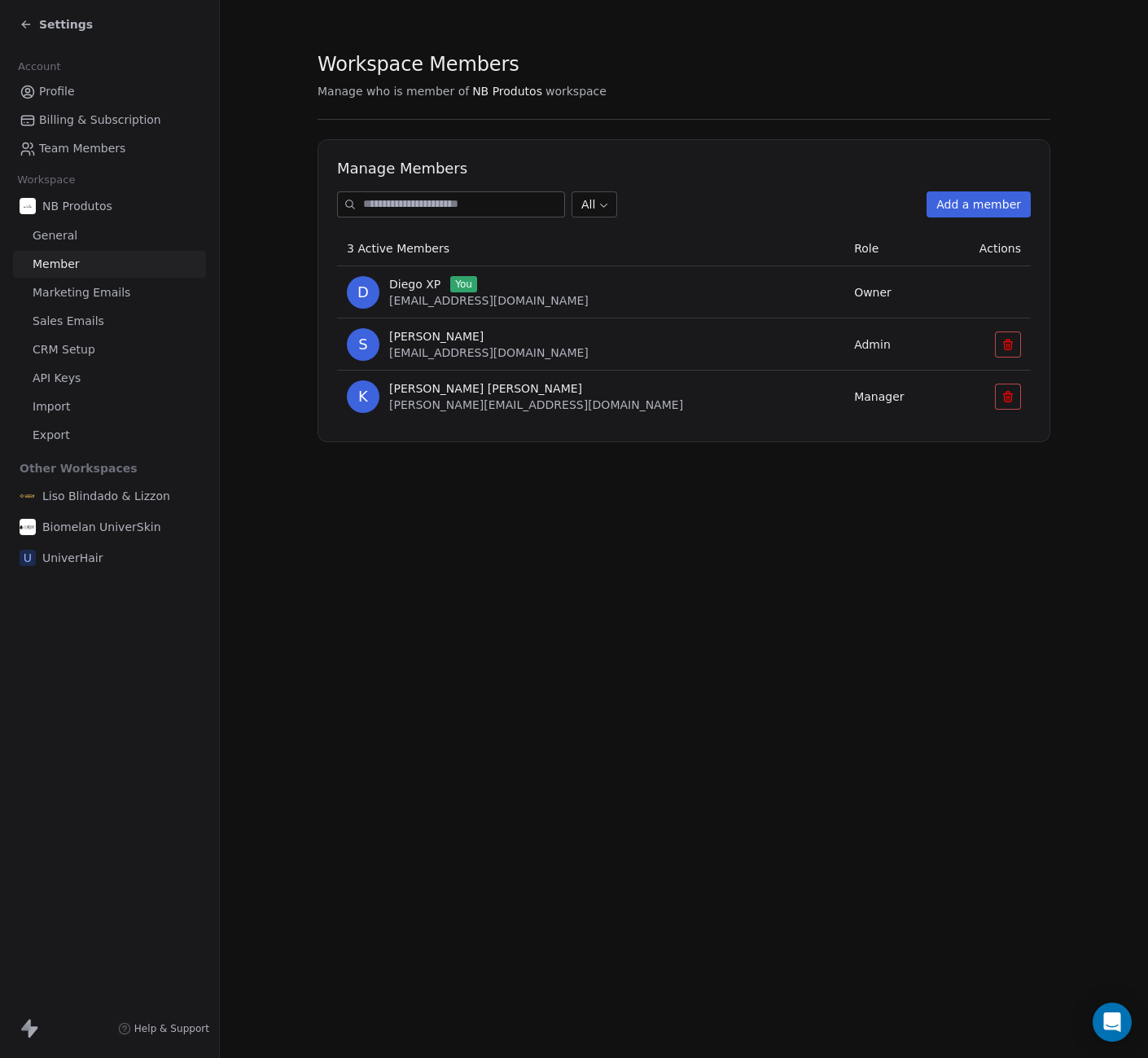
click at [455, 383] on span "[PERSON_NAME] [PERSON_NAME]" at bounding box center [486, 389] width 193 height 16
click at [449, 403] on span "[PERSON_NAME][EMAIL_ADDRESS][DOMAIN_NAME]" at bounding box center [536, 404] width 294 height 13
click at [595, 398] on div "K [PERSON_NAME] [PERSON_NAME] [PERSON_NAME][EMAIL_ADDRESS][DOMAIN_NAME]" at bounding box center [591, 397] width 487 height 33
click at [499, 388] on div "[PERSON_NAME] [PERSON_NAME]" at bounding box center [536, 389] width 294 height 16
click at [424, 388] on span "[PERSON_NAME] [PERSON_NAME]" at bounding box center [486, 389] width 193 height 16
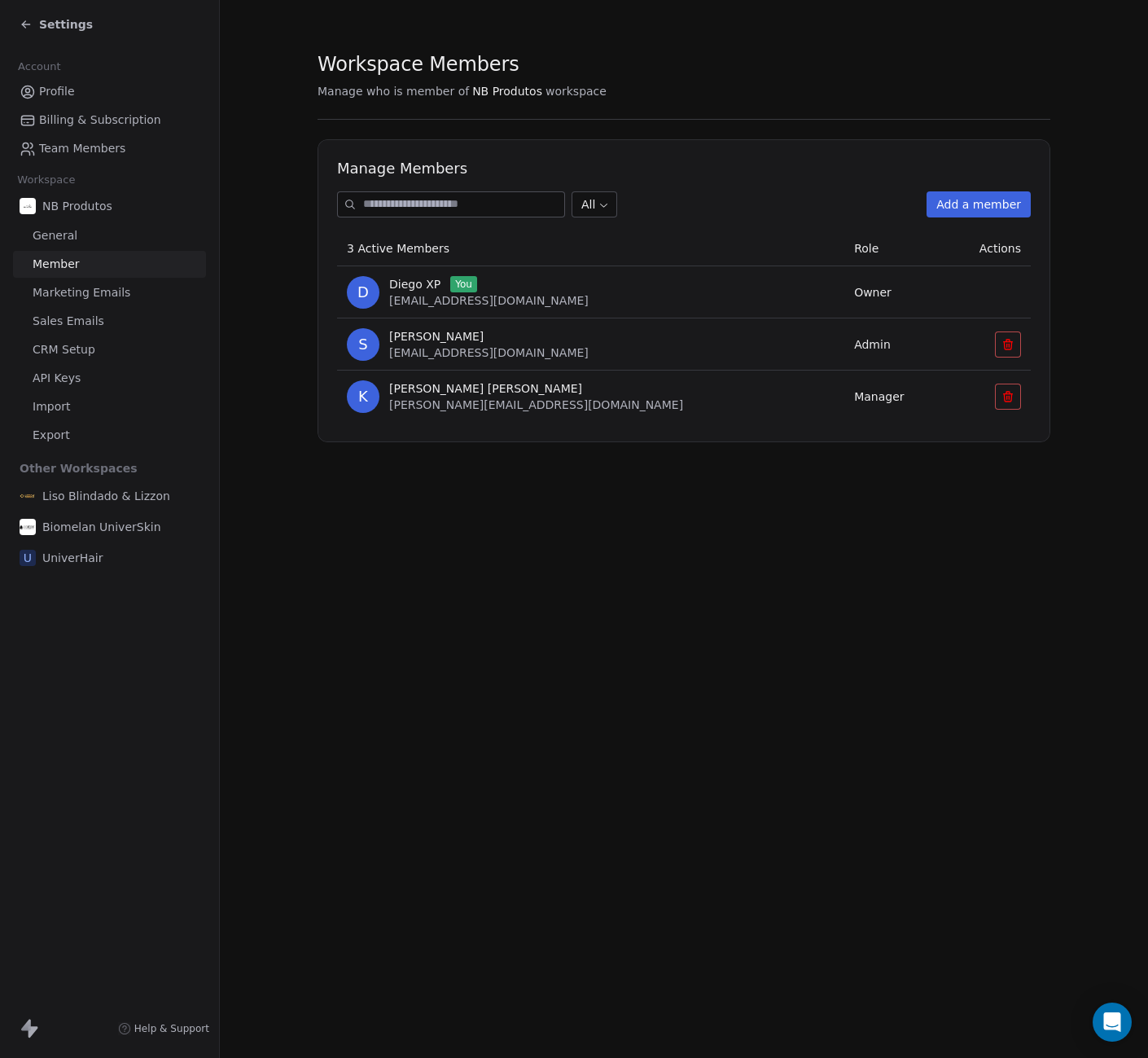
click at [354, 393] on span "K" at bounding box center [363, 397] width 33 height 33
click at [401, 403] on span "[PERSON_NAME][EMAIL_ADDRESS][DOMAIN_NAME]" at bounding box center [536, 404] width 294 height 13
click at [75, 237] on link "General" at bounding box center [109, 235] width 193 height 27
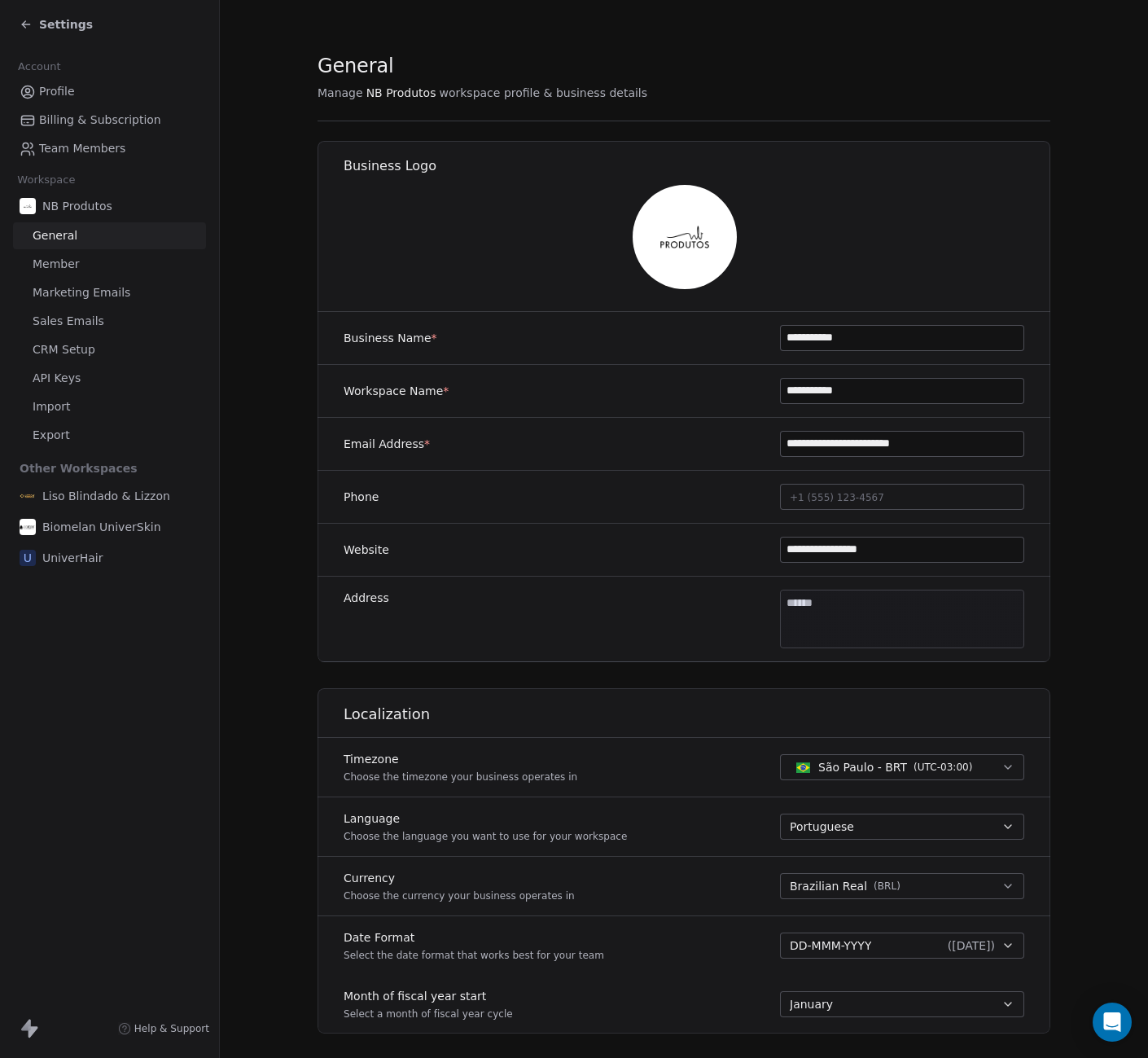
click at [78, 269] on link "Member" at bounding box center [109, 264] width 193 height 27
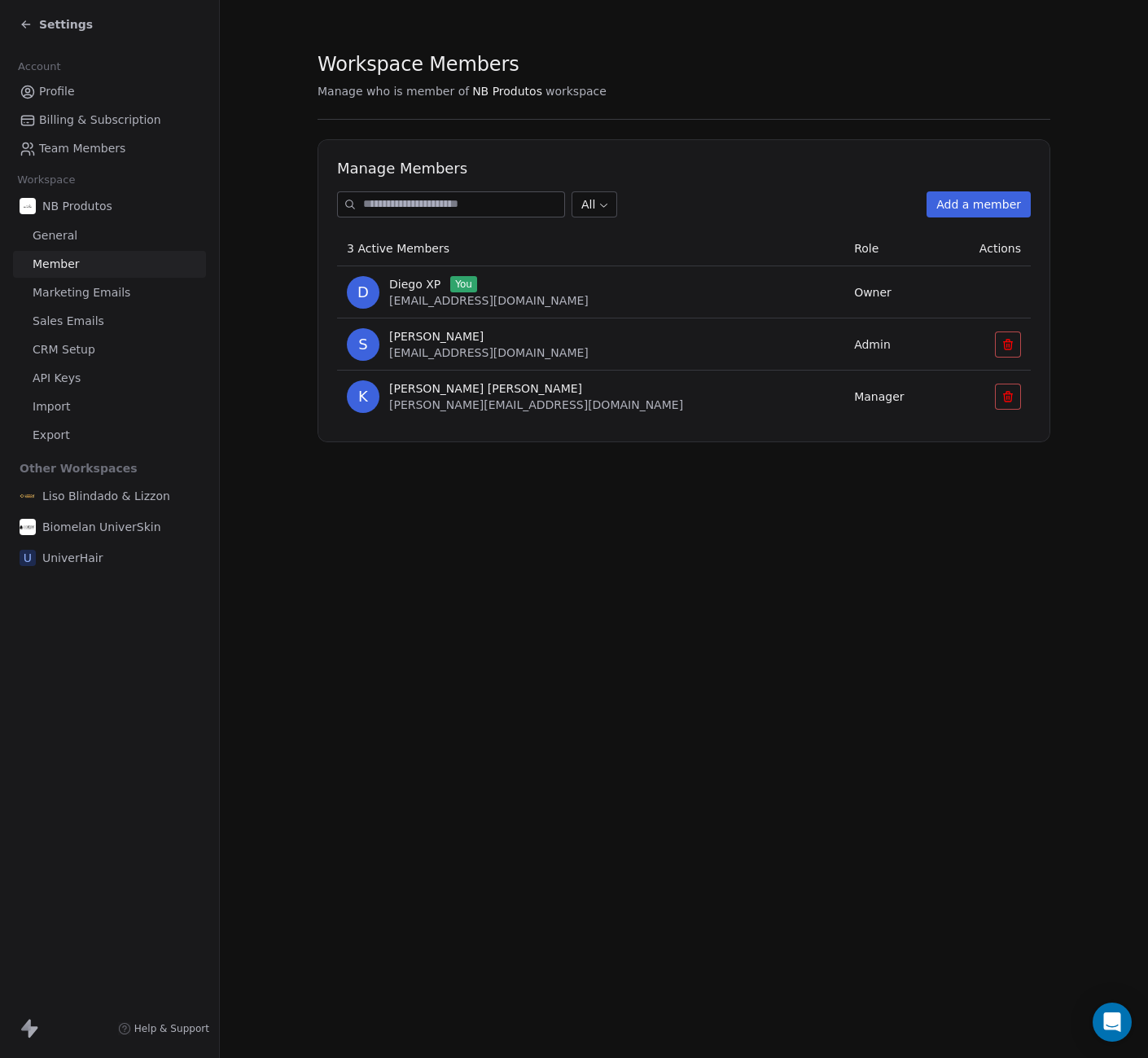
click at [80, 351] on span "CRM Setup" at bounding box center [64, 350] width 63 height 17
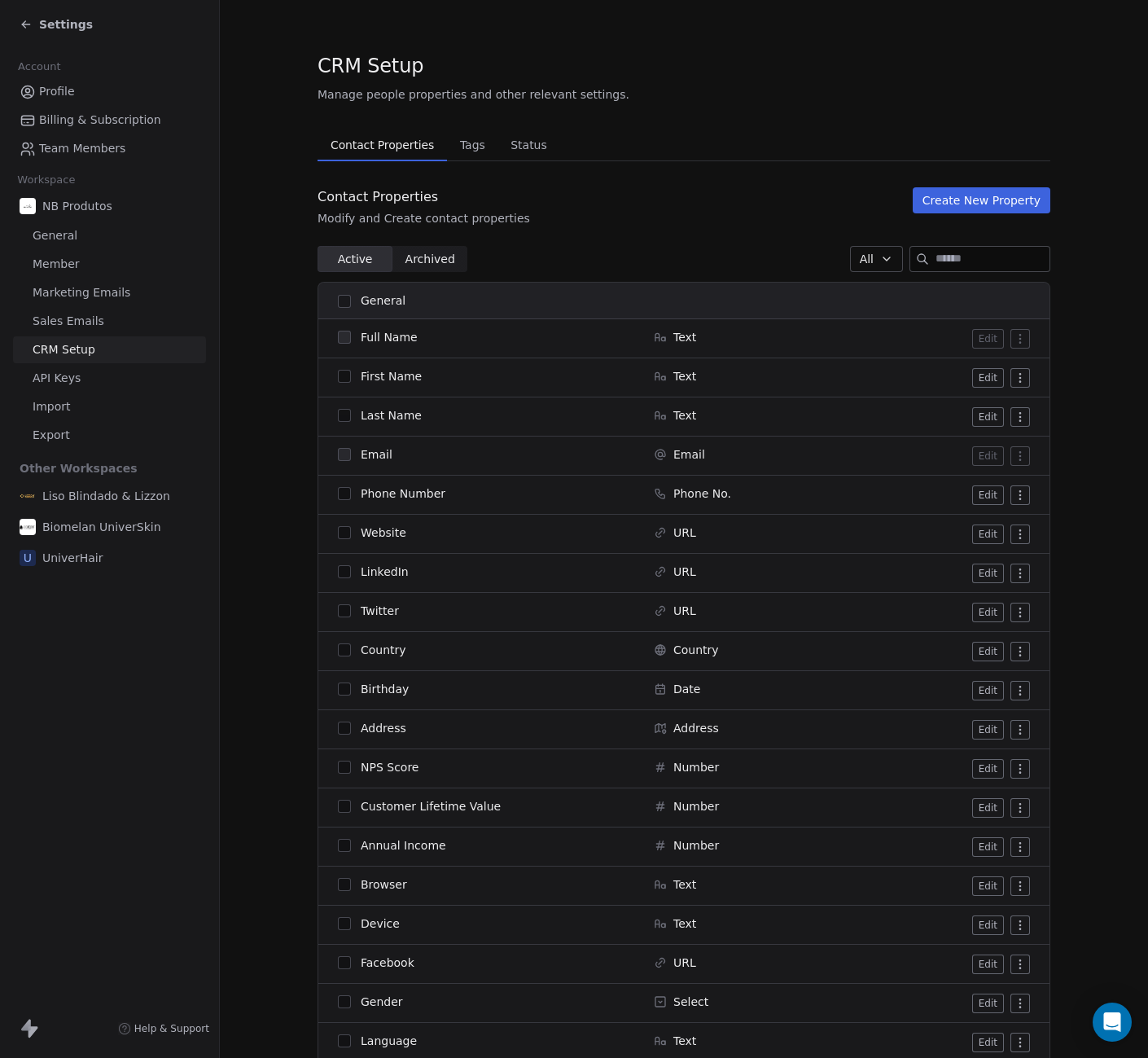
click at [82, 323] on span "Sales Emails" at bounding box center [68, 321] width 71 height 17
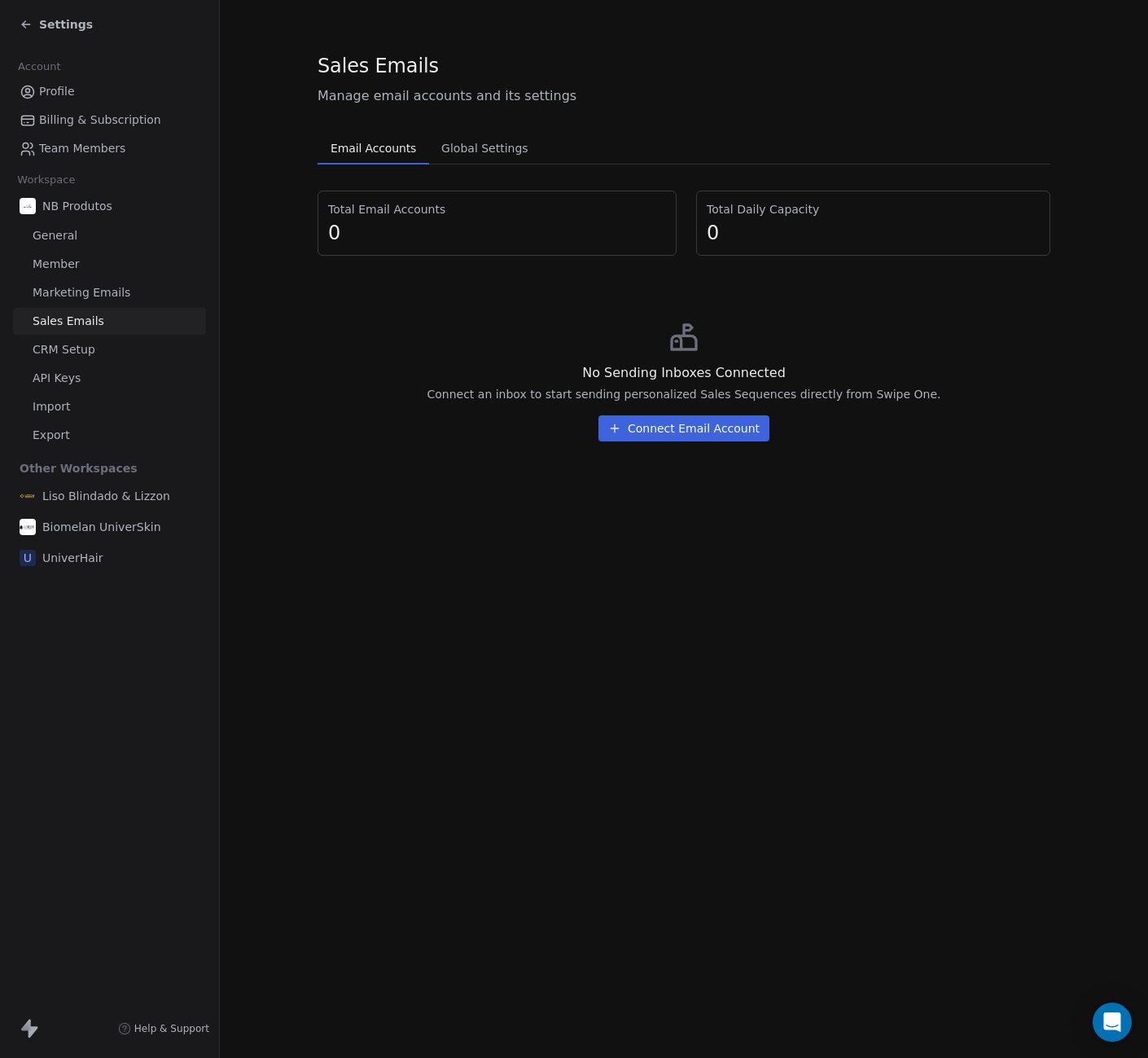
click at [84, 298] on span "Marketing Emails" at bounding box center [81, 293] width 97 height 17
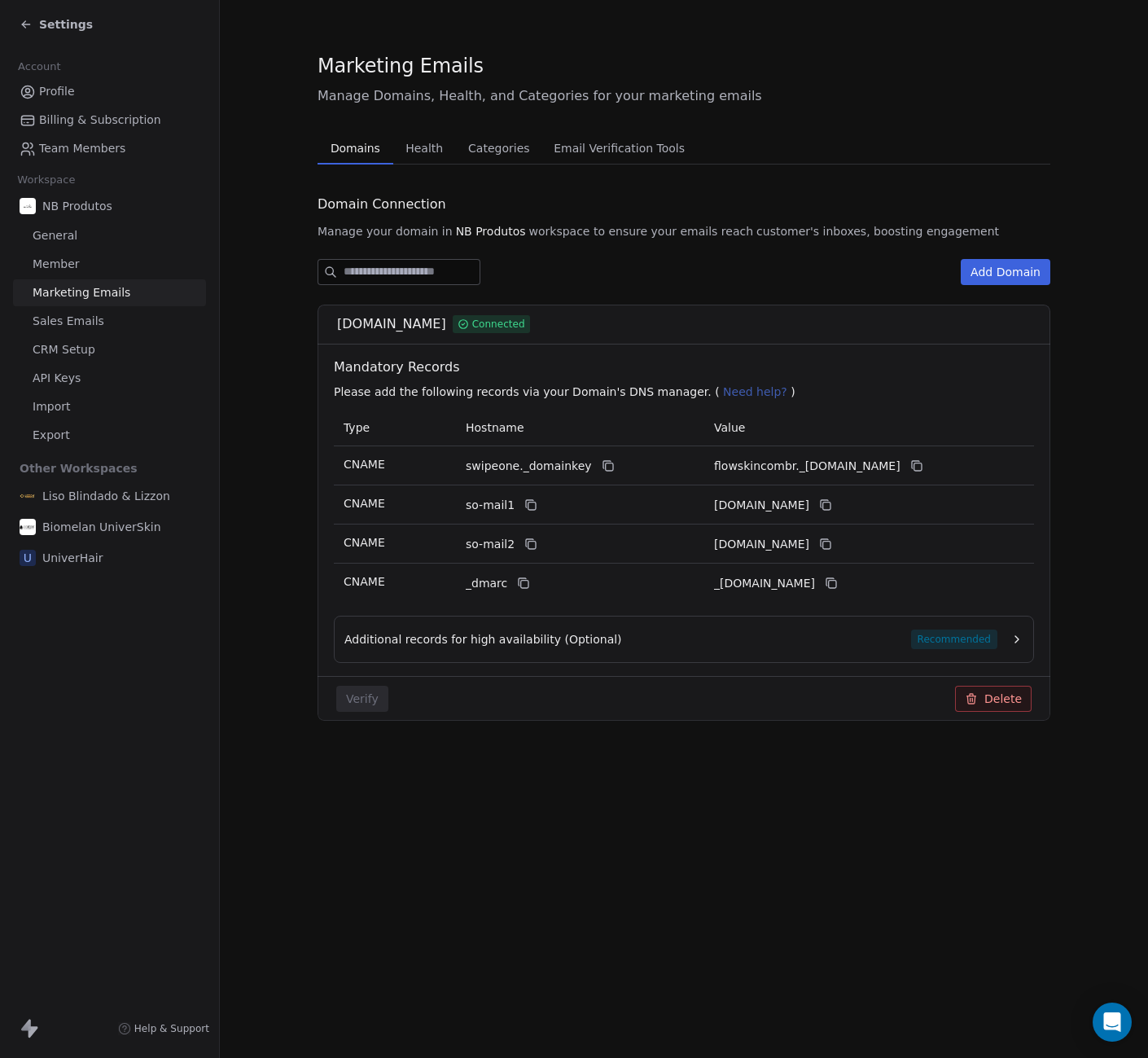
click at [71, 262] on span "Member" at bounding box center [56, 264] width 47 height 17
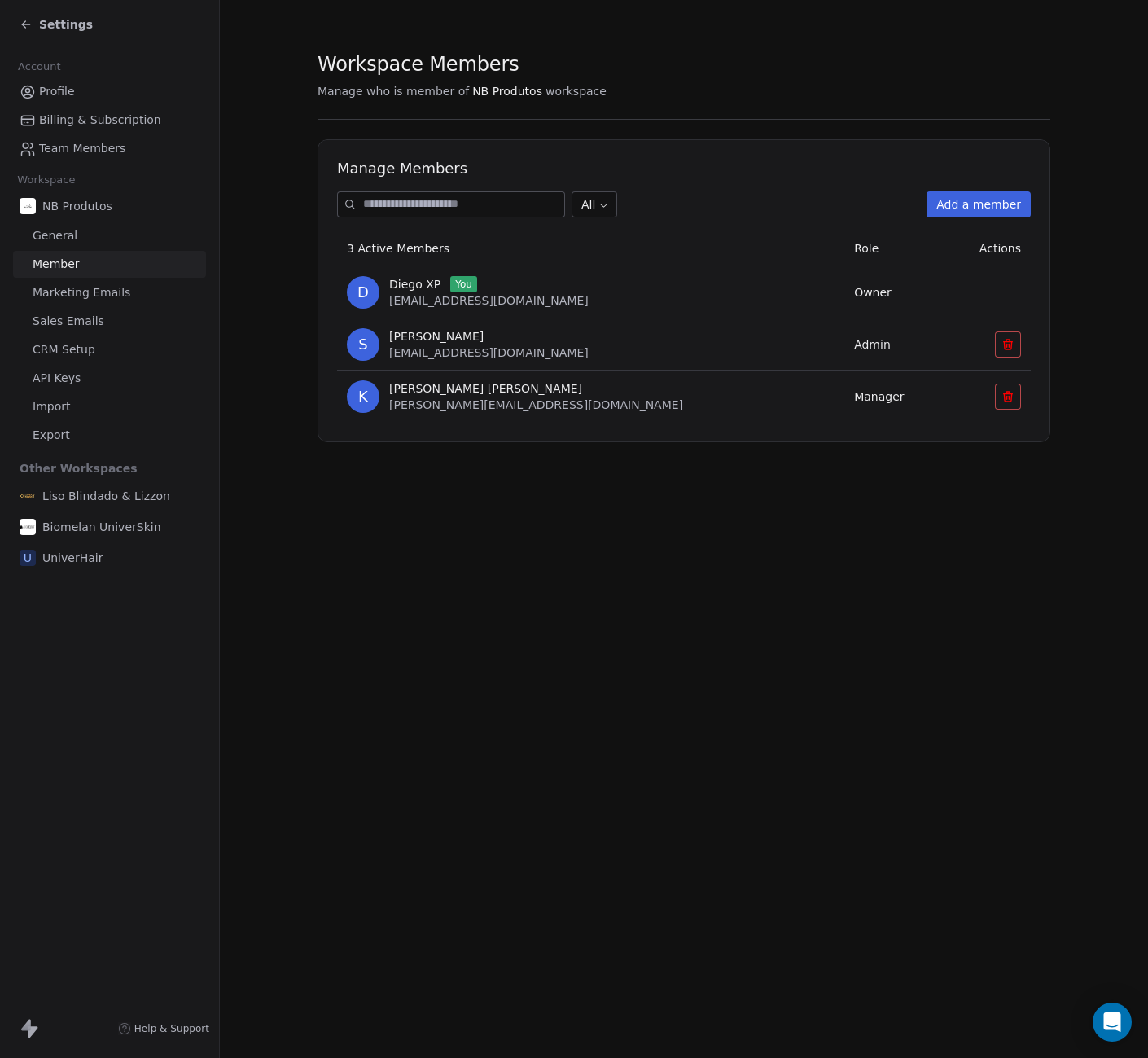
click at [69, 237] on span "General" at bounding box center [55, 236] width 45 height 17
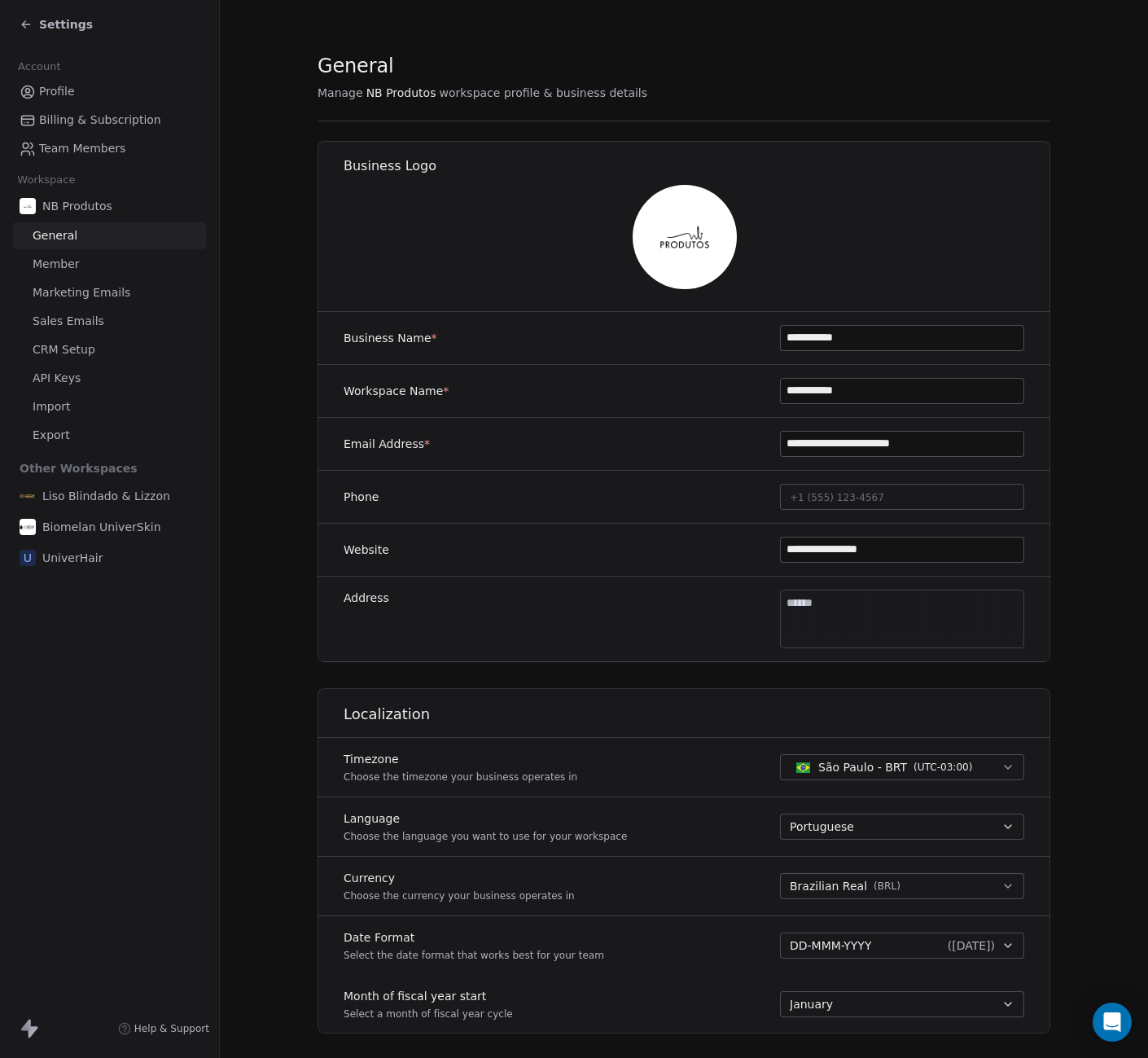
scroll to position [467, 0]
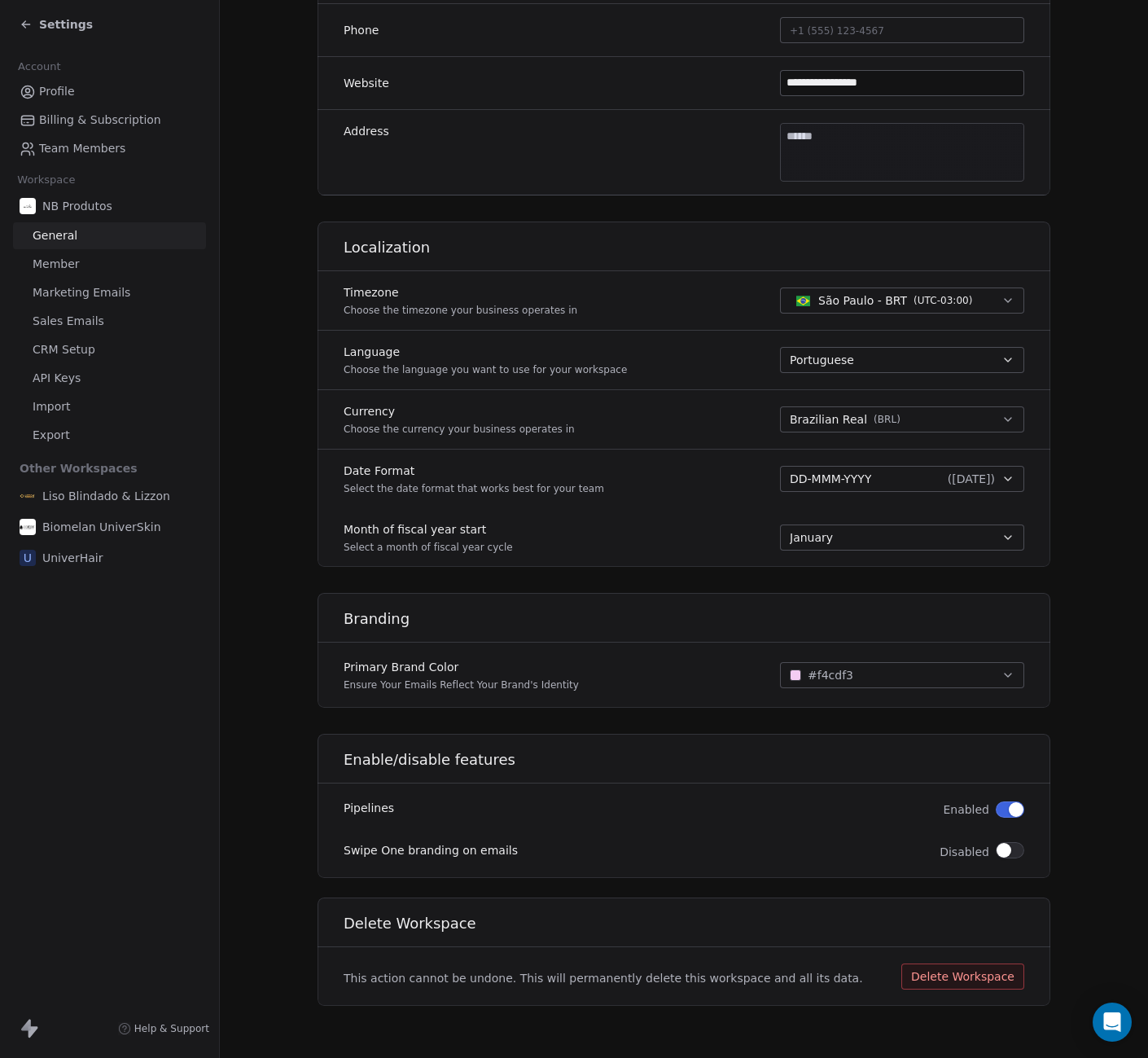
click at [67, 267] on span "Member" at bounding box center [56, 264] width 47 height 17
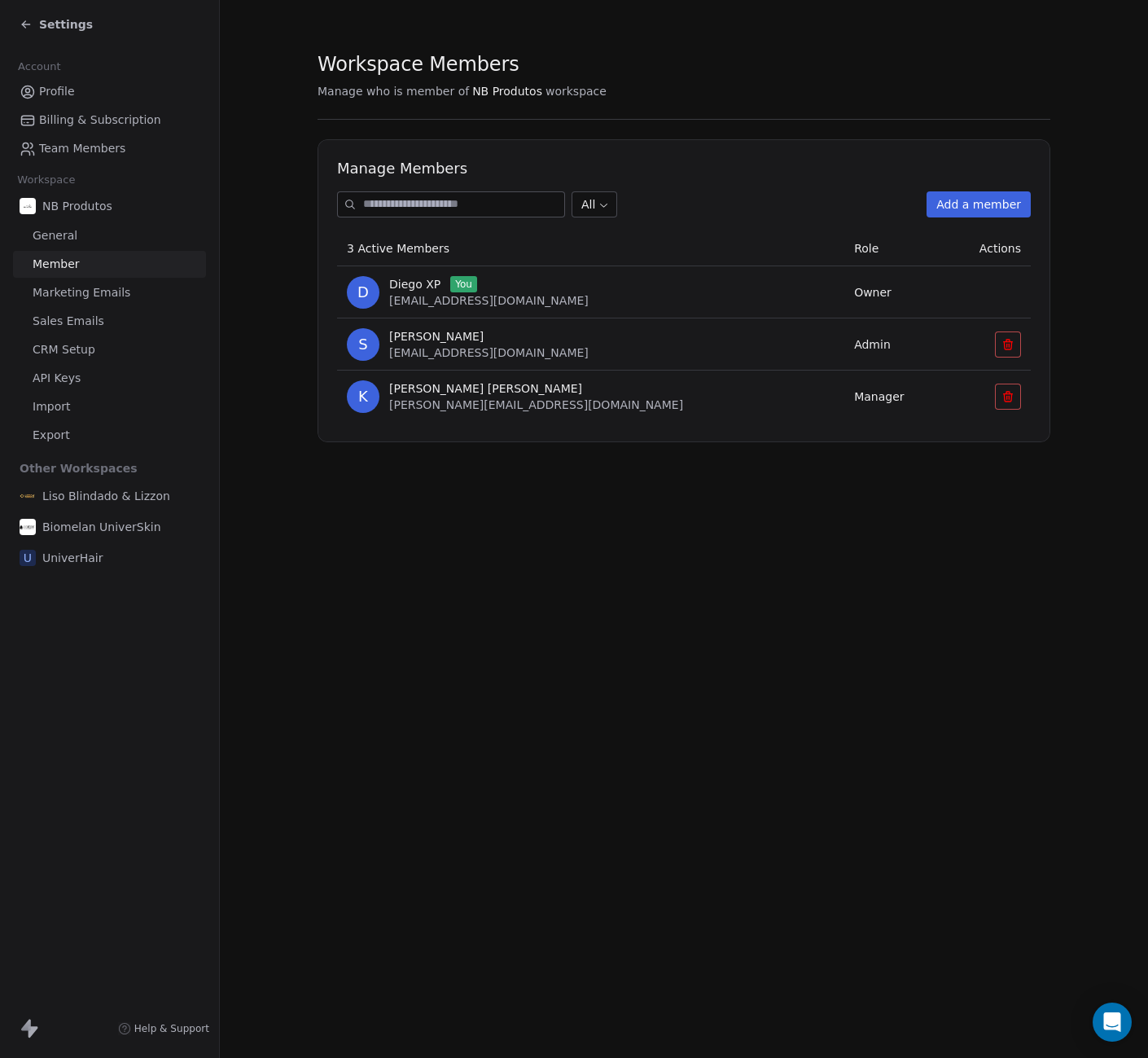
click at [854, 399] on span "Manager" at bounding box center [879, 396] width 50 height 13
click at [586, 198] on body "Settings Account Profile Billing & Subscription Team Members Workspace NB Produ…" at bounding box center [574, 529] width 1148 height 1058
click at [532, 420] on html "Settings Account Profile Billing & Subscription Team Members Workspace NB Produ…" at bounding box center [574, 529] width 1148 height 1058
click at [854, 391] on span "Manager" at bounding box center [879, 396] width 50 height 13
click at [451, 390] on span "[PERSON_NAME] [PERSON_NAME]" at bounding box center [486, 389] width 193 height 16
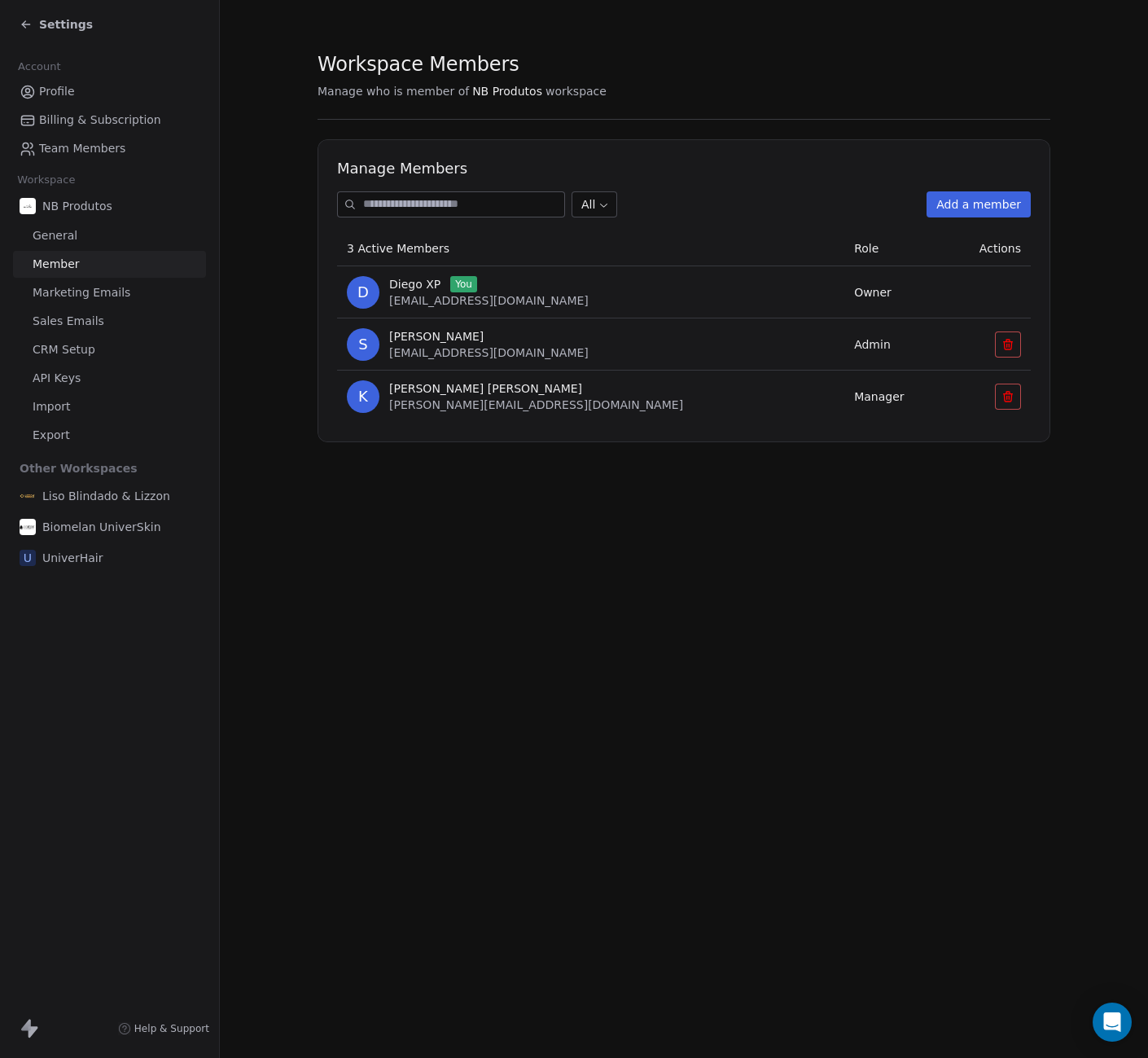
click at [453, 412] on div "[PERSON_NAME] [PERSON_NAME] [PERSON_NAME][EMAIL_ADDRESS][DOMAIN_NAME]" at bounding box center [536, 397] width 294 height 33
click at [450, 393] on span "[PERSON_NAME] [PERSON_NAME]" at bounding box center [486, 389] width 193 height 16
click at [448, 389] on span "[PERSON_NAME] [PERSON_NAME]" at bounding box center [486, 389] width 193 height 16
click at [500, 402] on span "[PERSON_NAME][EMAIL_ADDRESS][DOMAIN_NAME]" at bounding box center [536, 404] width 294 height 13
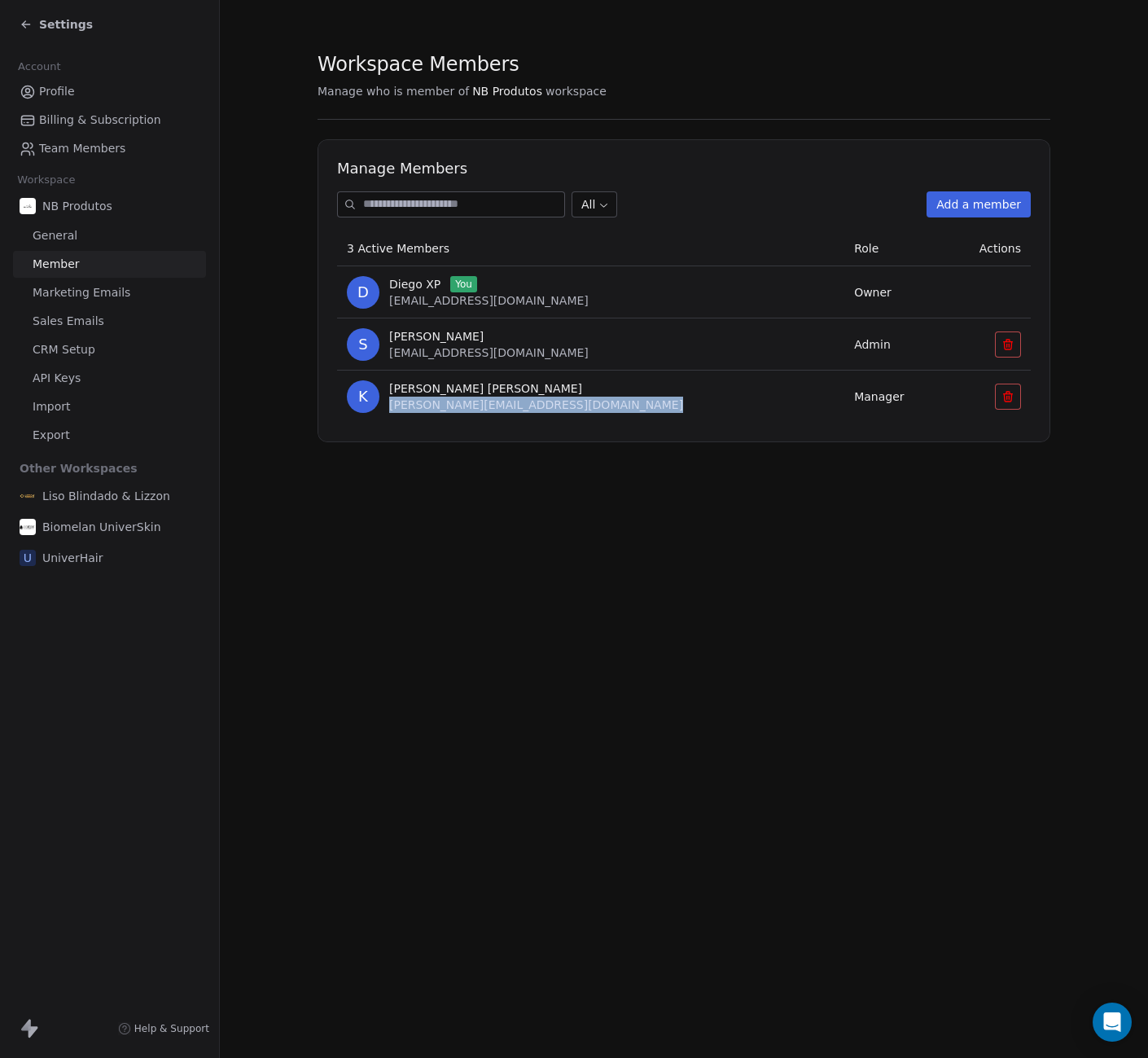
click at [500, 402] on span "[PERSON_NAME][EMAIL_ADDRESS][DOMAIN_NAME]" at bounding box center [536, 404] width 294 height 13
copy span "[PERSON_NAME][EMAIL_ADDRESS][DOMAIN_NAME]"
click at [1021, 395] on button at bounding box center [1008, 396] width 26 height 26
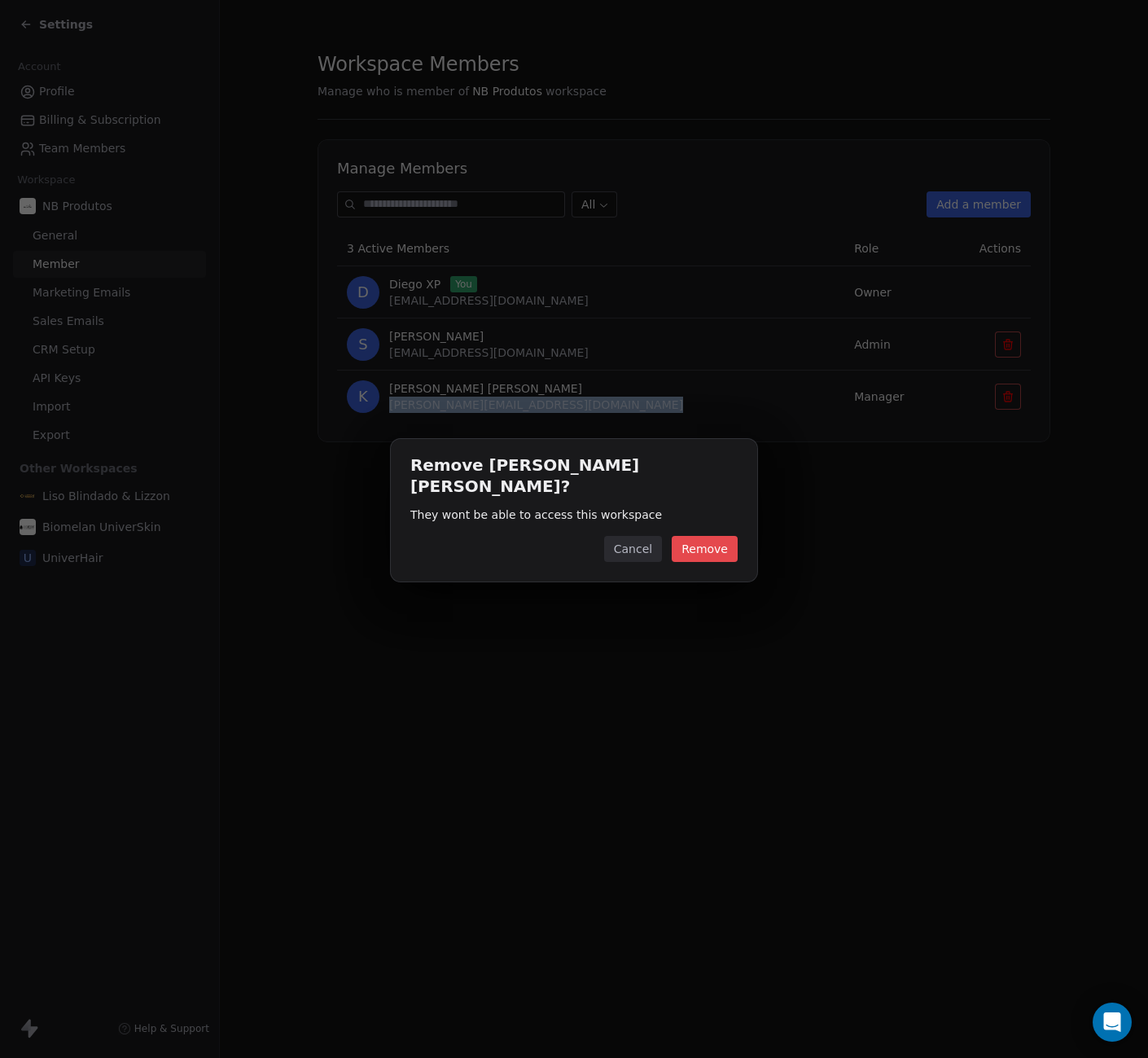
click at [704, 544] on button "Remove" at bounding box center [704, 549] width 66 height 26
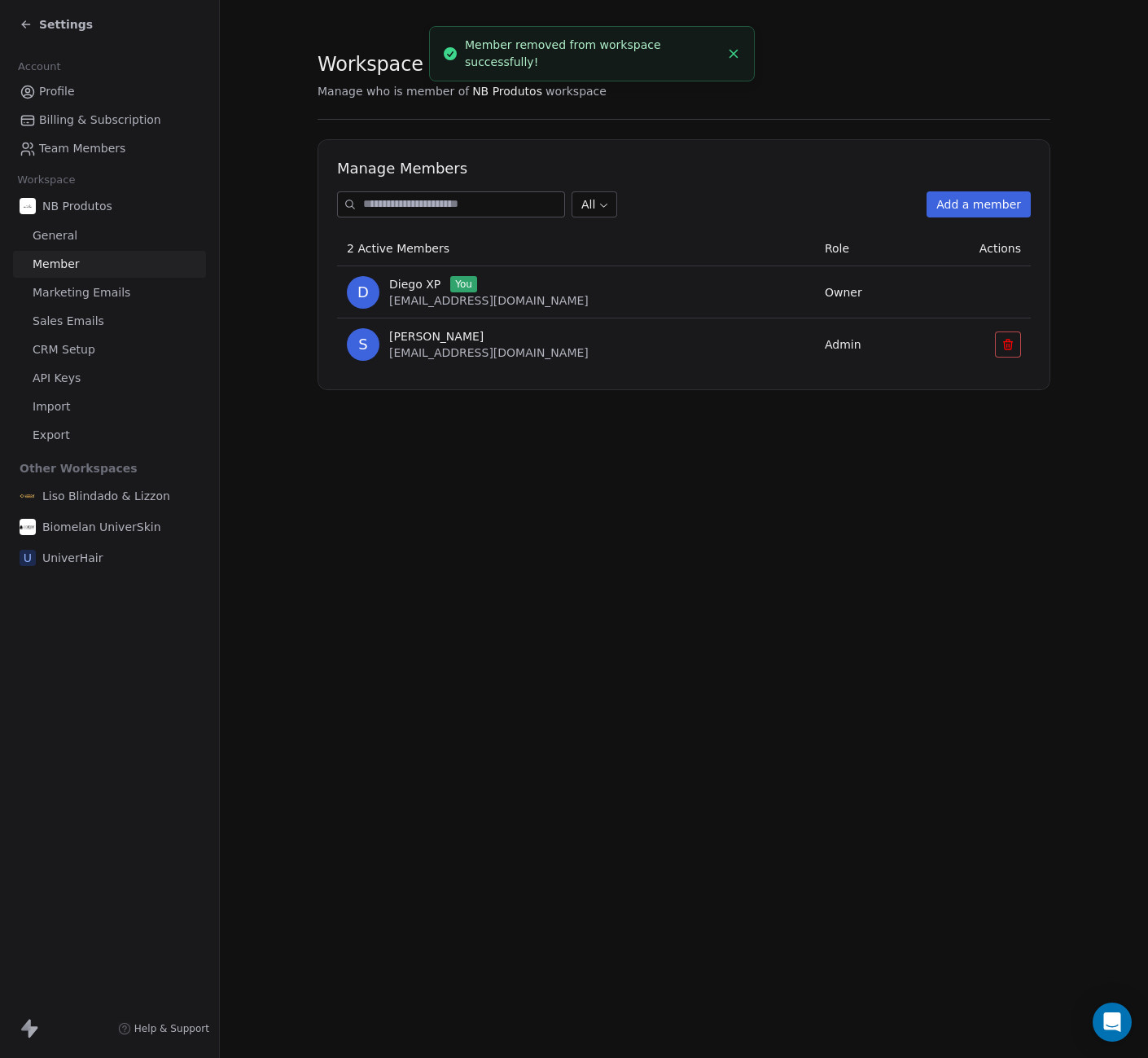
click at [979, 206] on button "Add a member" at bounding box center [978, 204] width 104 height 26
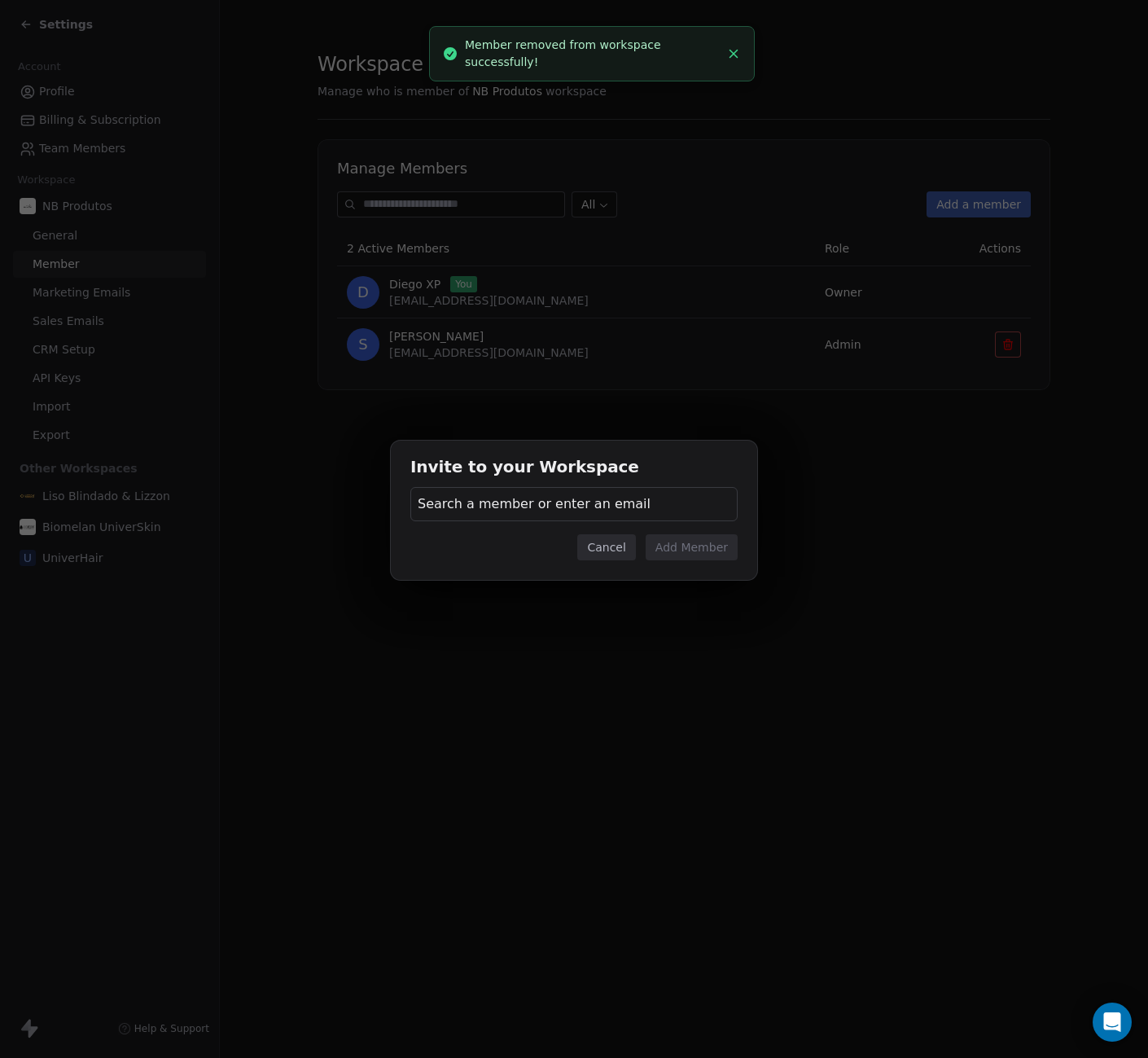
click at [512, 500] on span "Search a member or enter an email" at bounding box center [534, 504] width 233 height 20
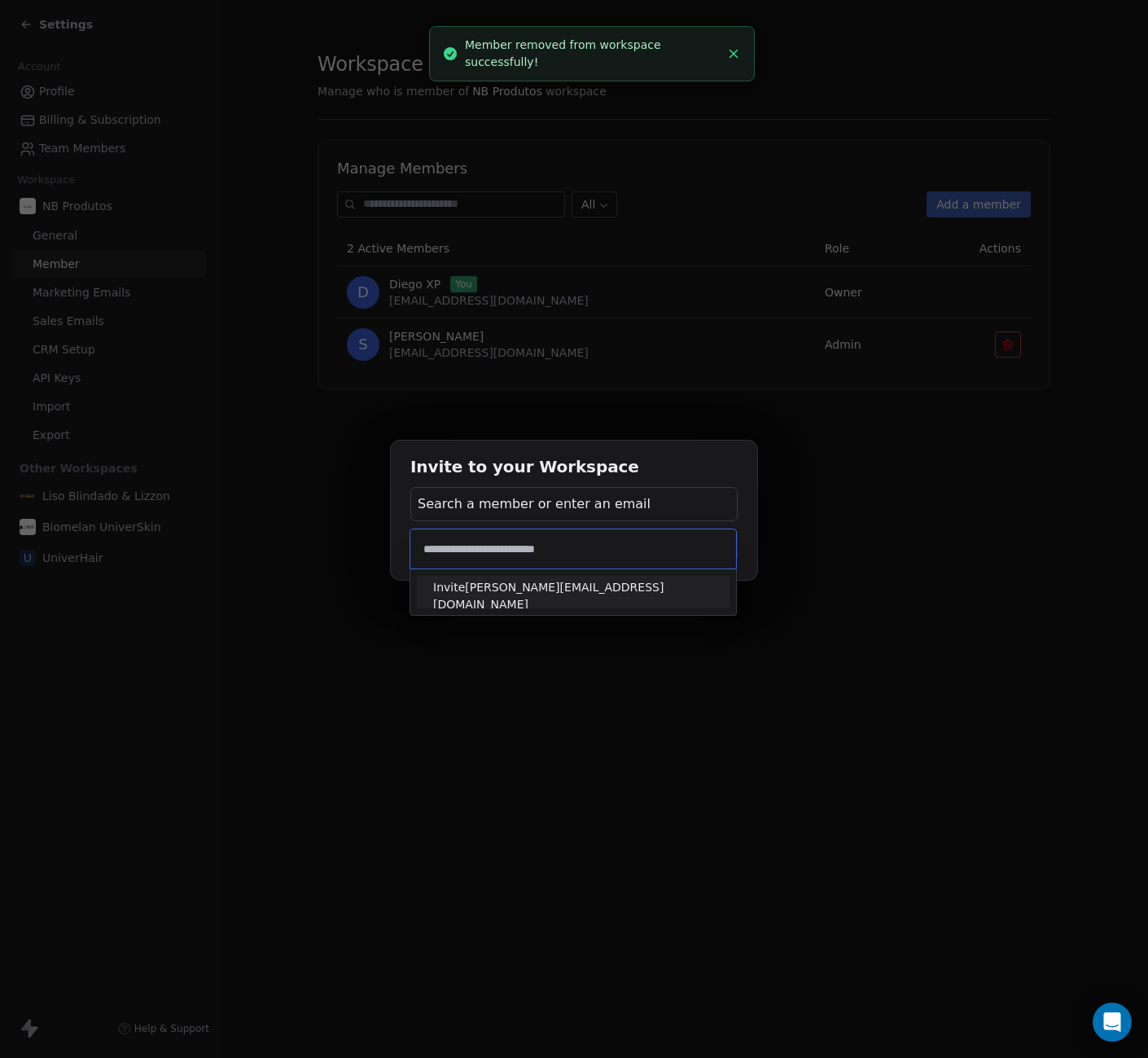
type input "**********"
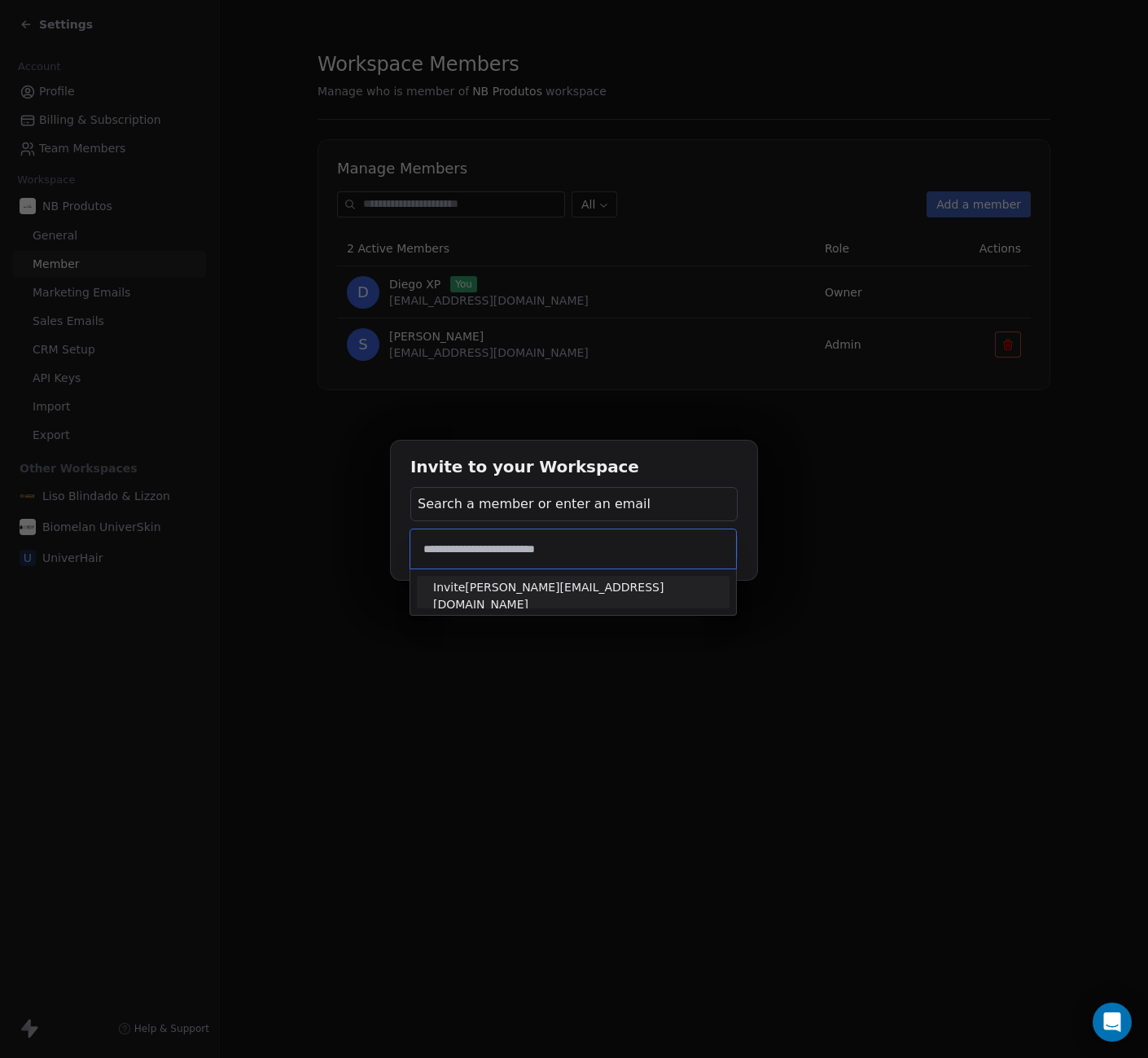
click at [510, 592] on span "Invite [PERSON_NAME][EMAIL_ADDRESS][DOMAIN_NAME]" at bounding box center [573, 596] width 280 height 34
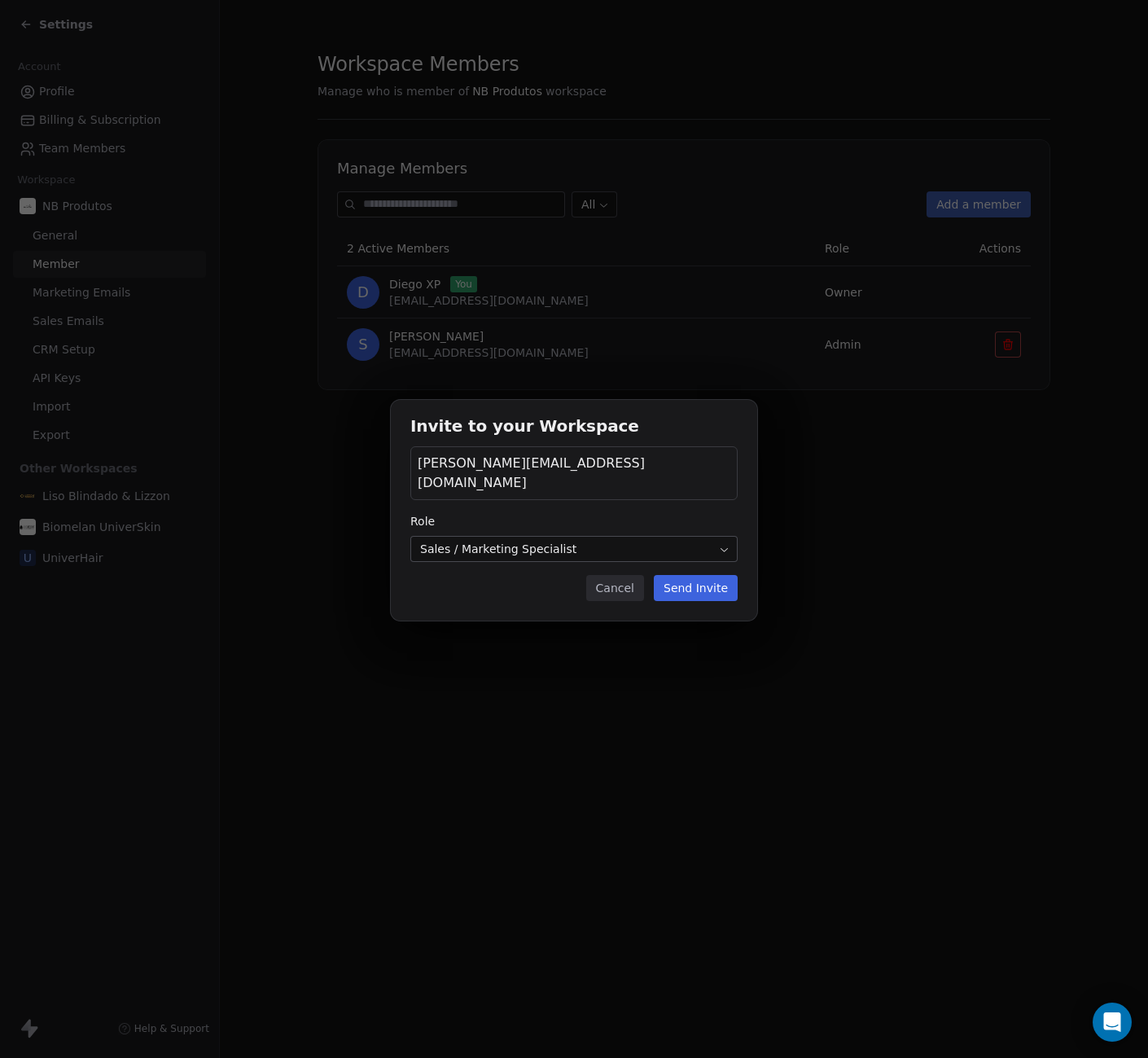
click at [566, 544] on body "Settings Account Profile Billing & Subscription Team Members Workspace NB Produ…" at bounding box center [574, 529] width 1148 height 1058
click at [693, 578] on button "Send Invite" at bounding box center [695, 588] width 84 height 26
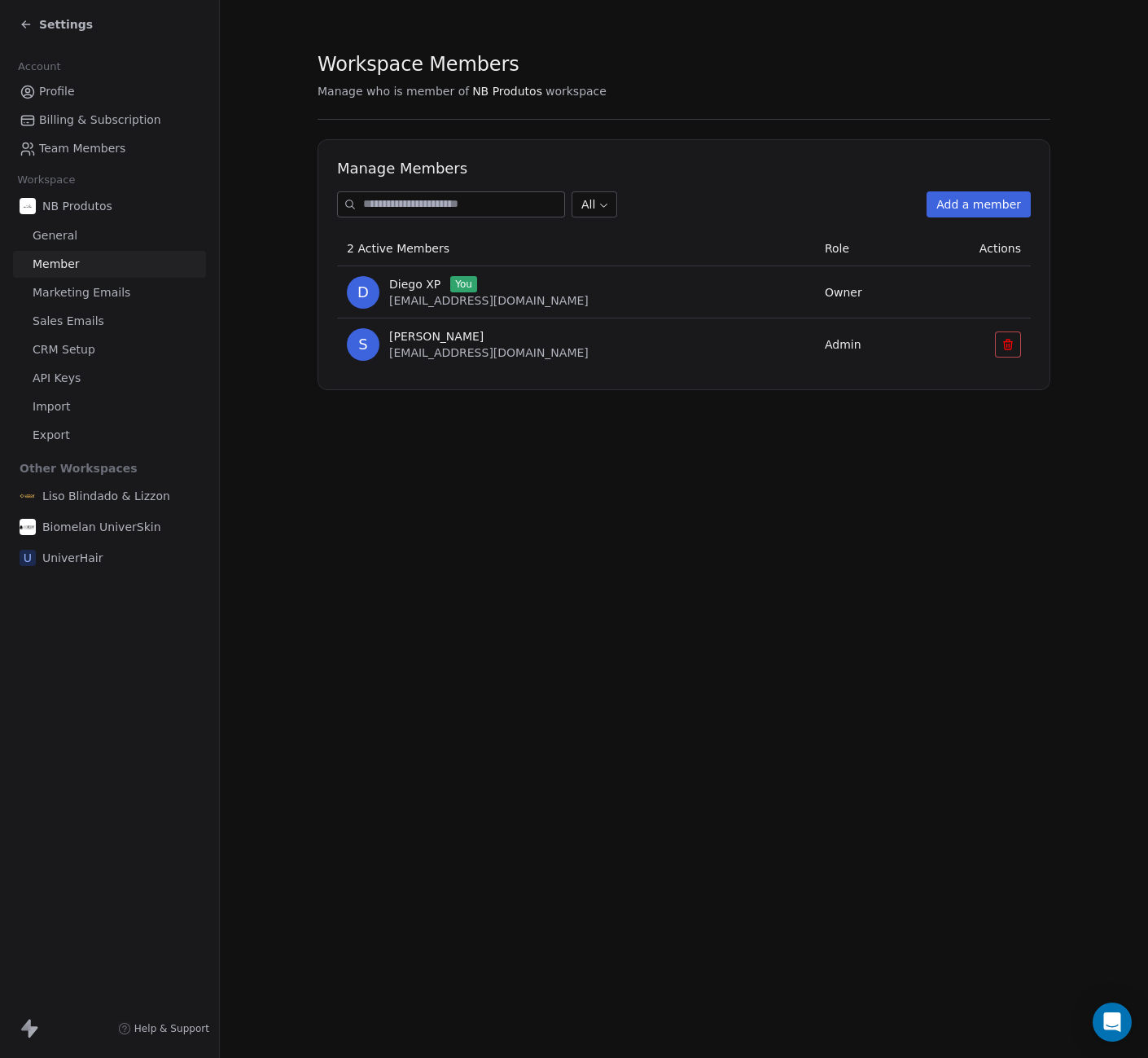
click at [492, 187] on div "Manage Members All Add a member 2 Active Members Role Actions D Diego XP You di…" at bounding box center [684, 264] width 733 height 251
click at [488, 202] on input at bounding box center [464, 204] width 202 height 24
click at [966, 206] on button "Add a member" at bounding box center [978, 204] width 104 height 26
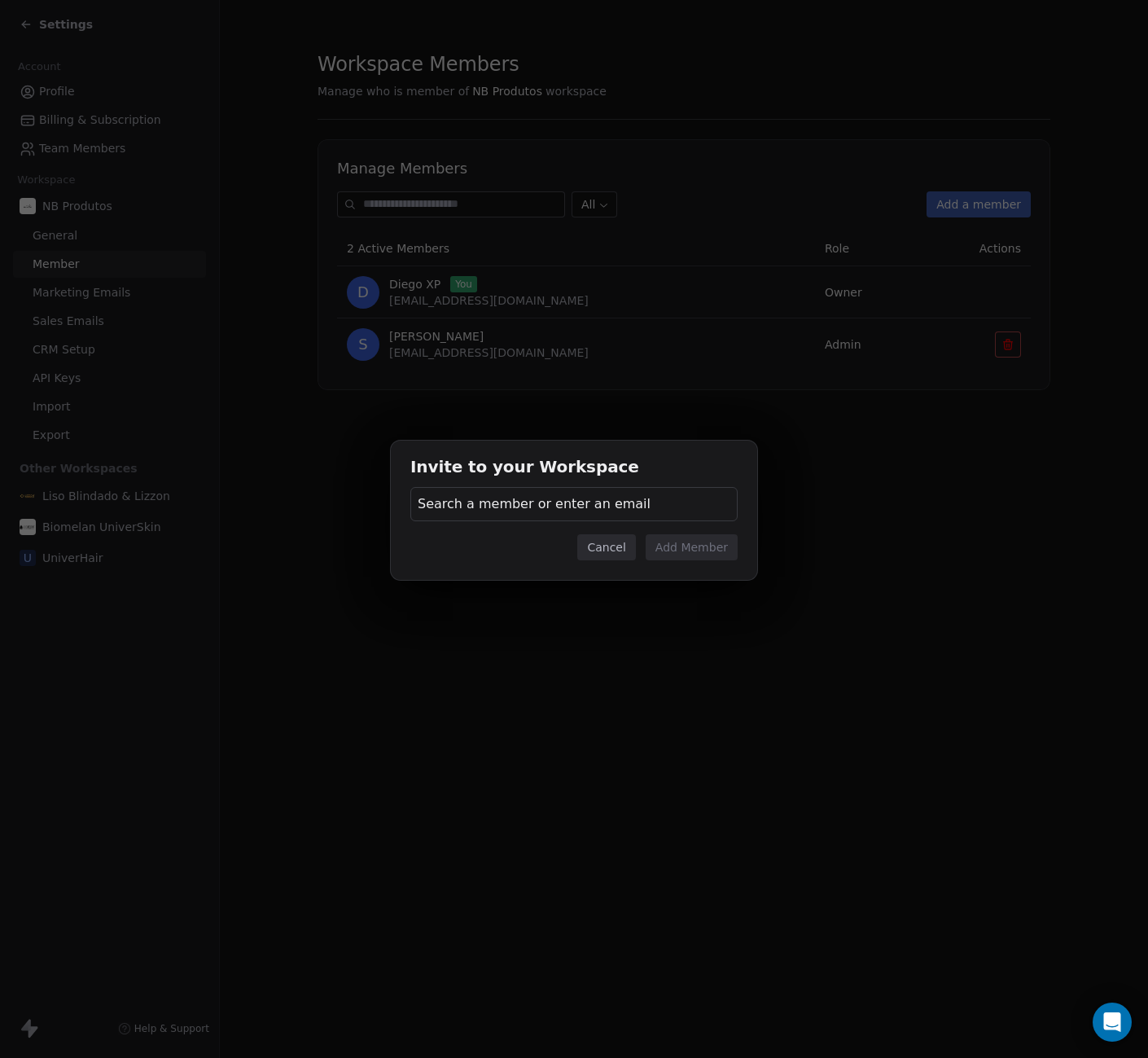
click at [557, 495] on span "Search a member or enter an email" at bounding box center [534, 504] width 233 height 20
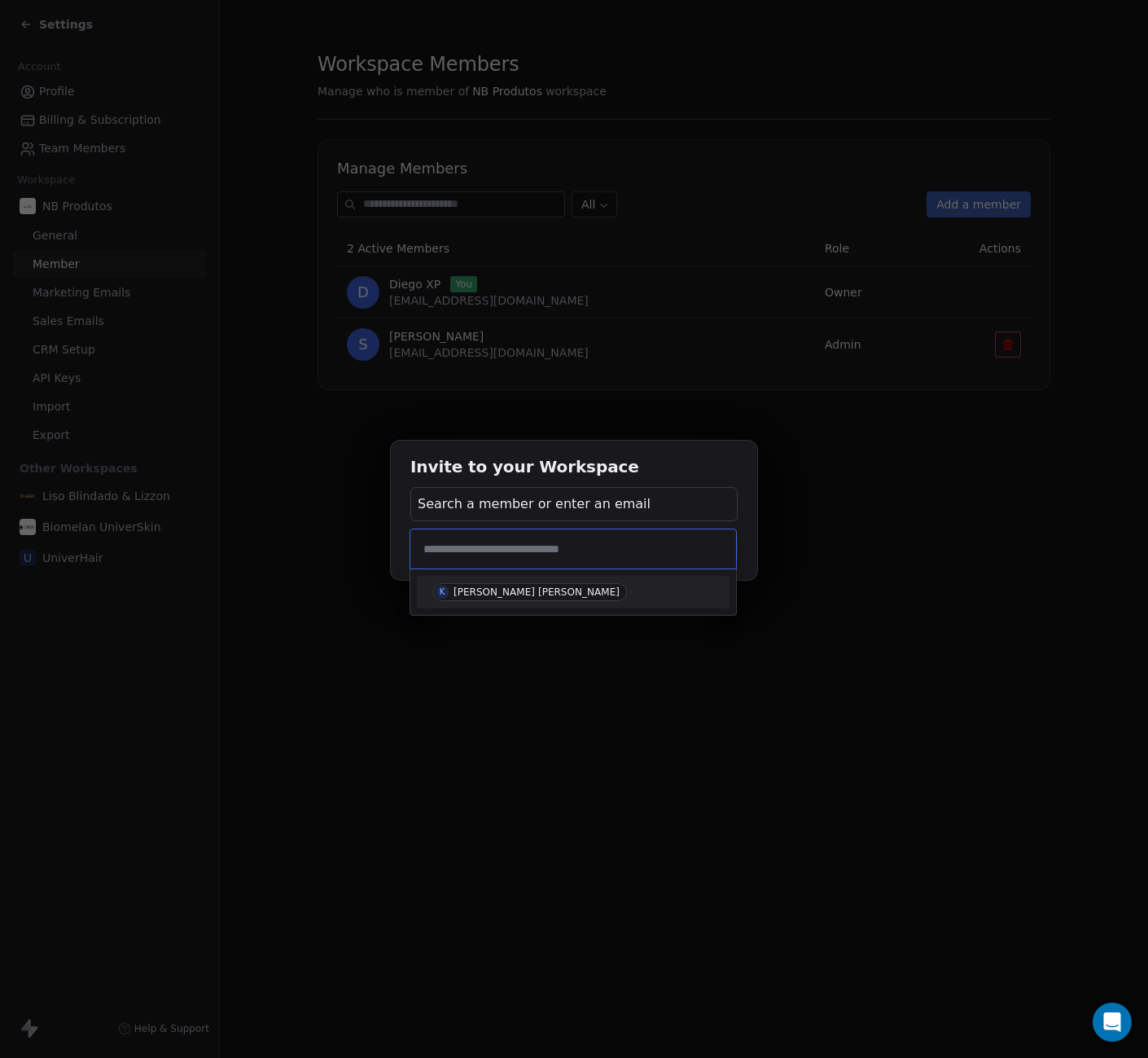
click at [526, 584] on span "K Kennedy Rodrigues" at bounding box center [530, 592] width 194 height 18
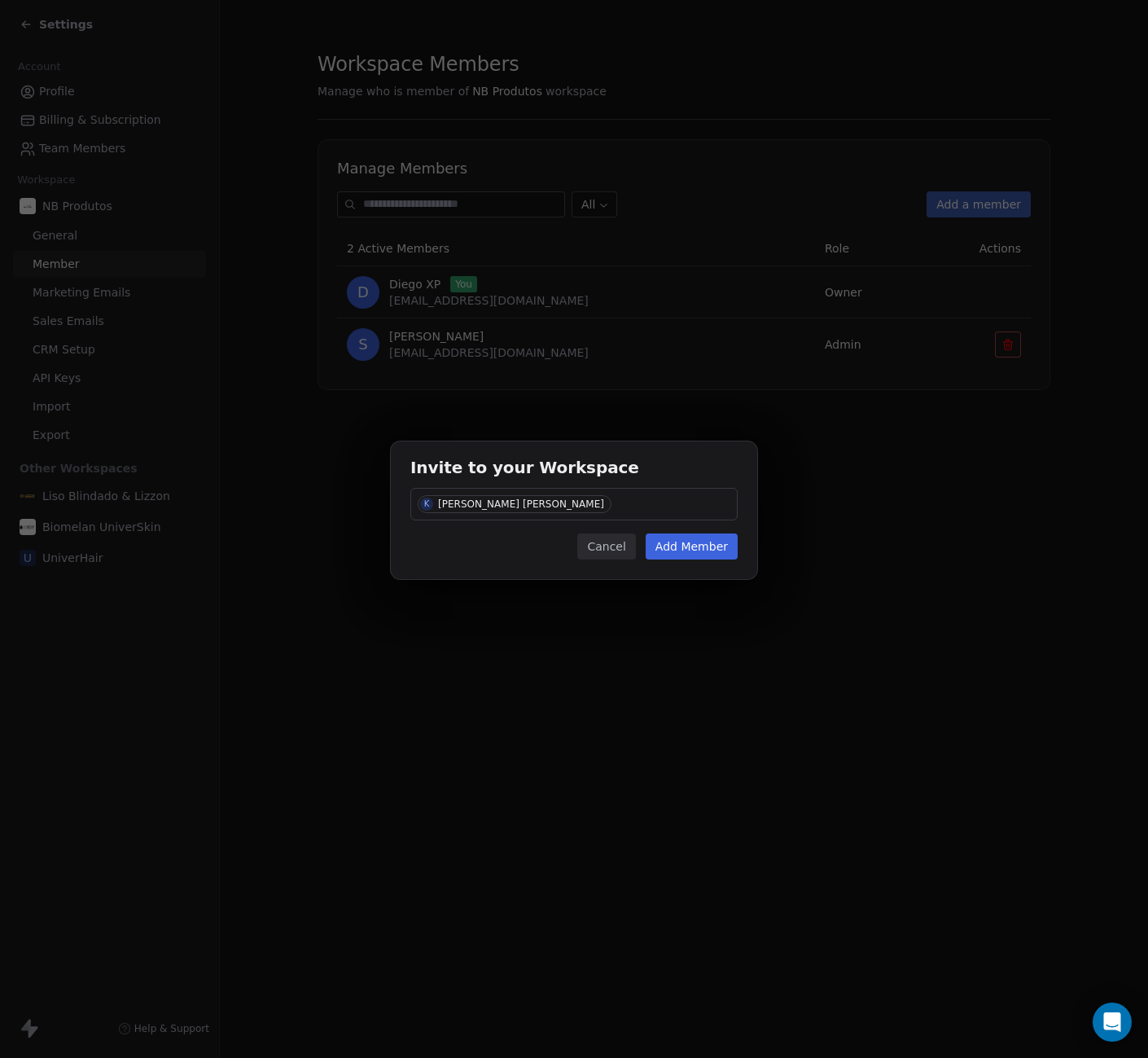
click at [684, 551] on button "Add Member" at bounding box center [692, 546] width 92 height 26
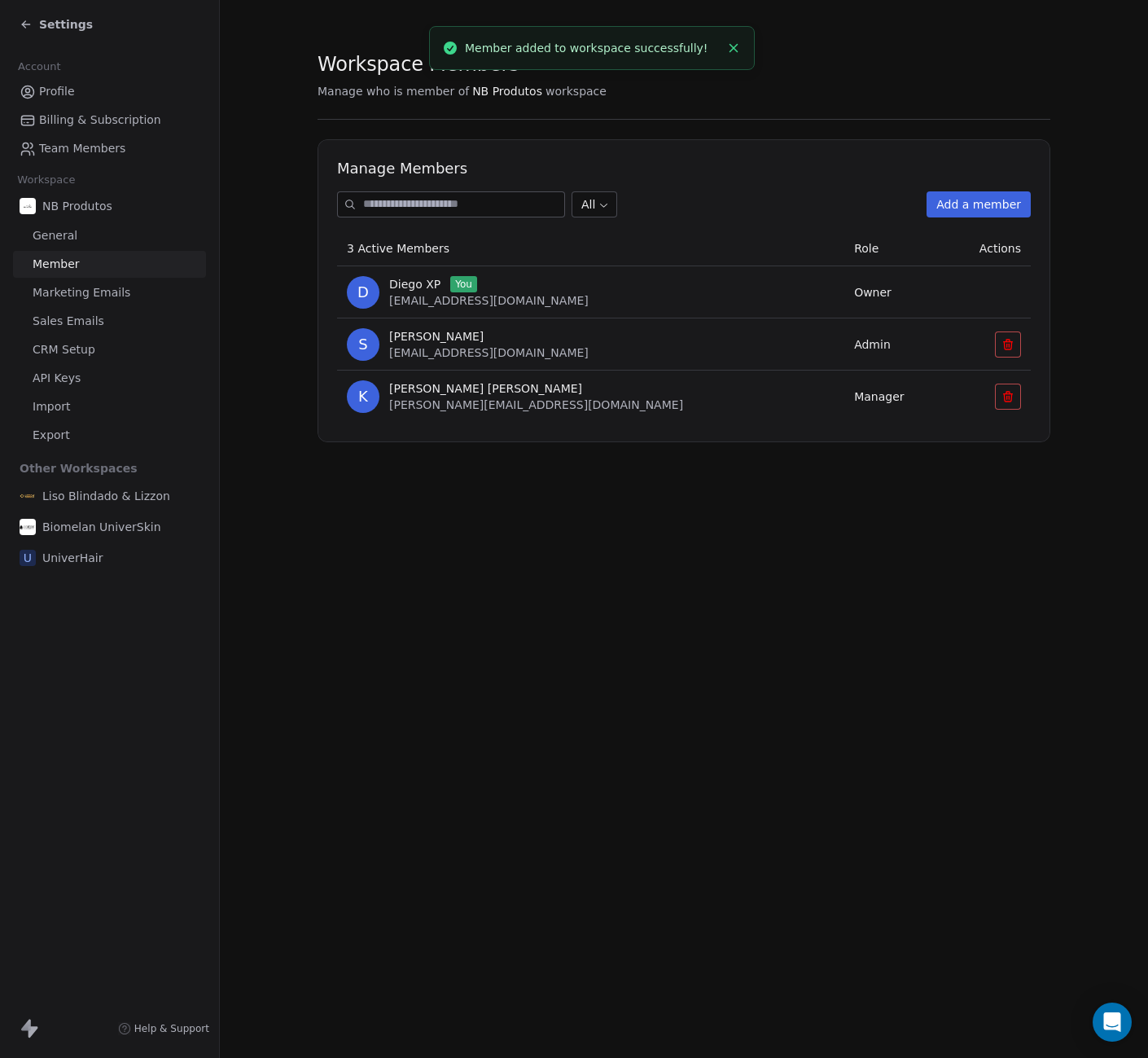
click at [854, 400] on span "Manager" at bounding box center [879, 396] width 50 height 13
click at [854, 397] on span "Manager" at bounding box center [879, 396] width 50 height 13
click at [58, 22] on span "Settings" at bounding box center [65, 24] width 53 height 16
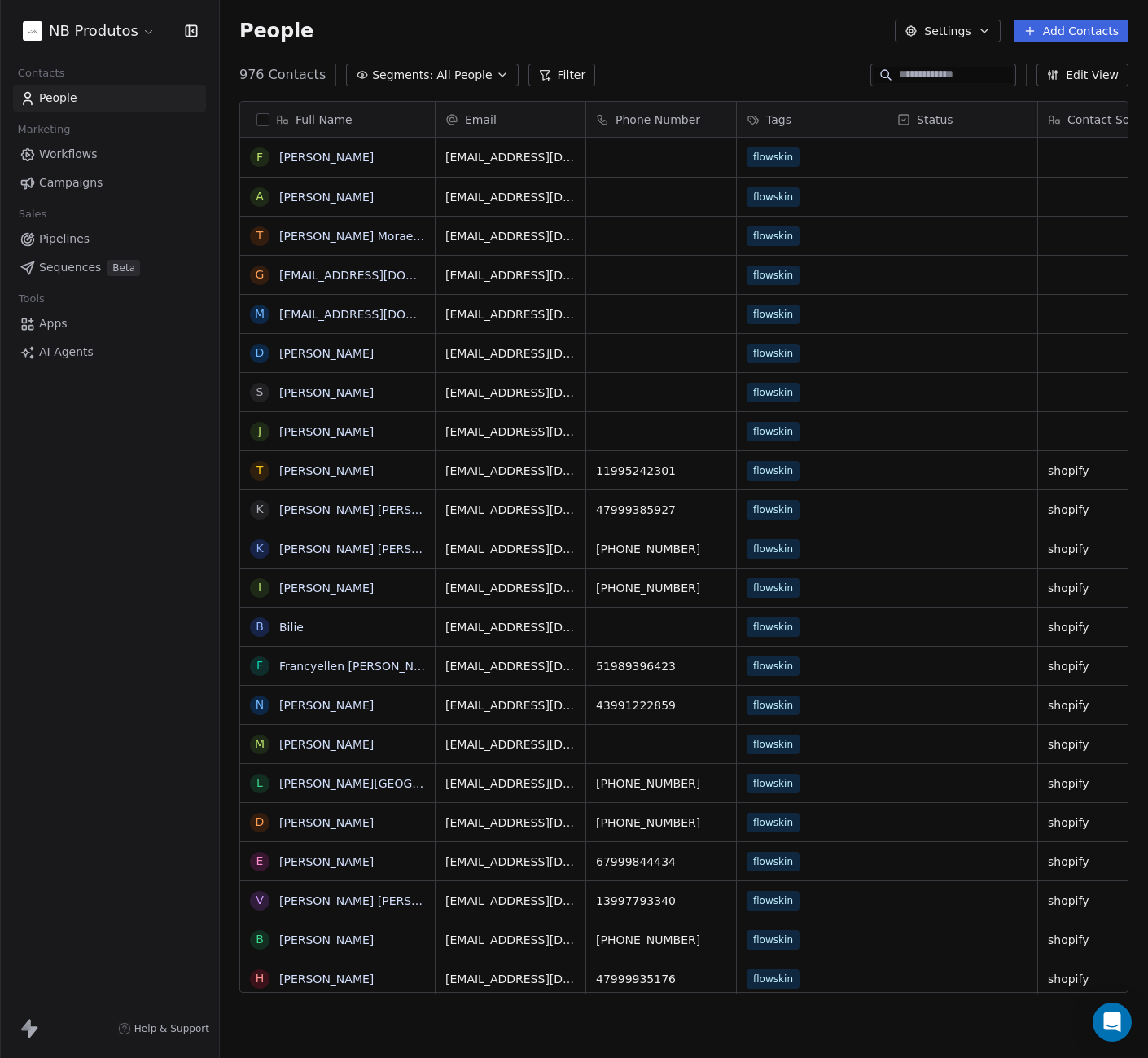
scroll to position [919, 916]
